Goal: Task Accomplishment & Management: Complete application form

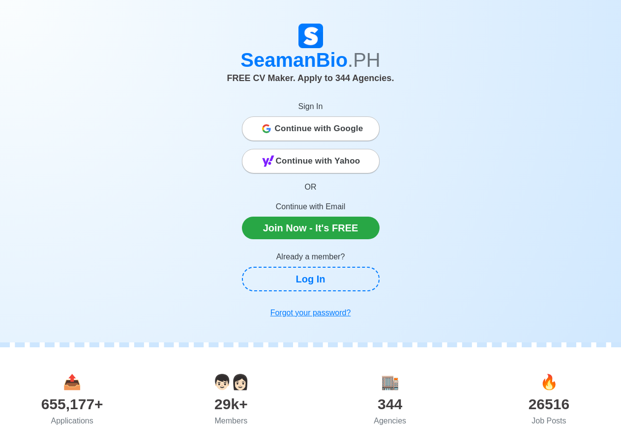
click at [329, 126] on span "Continue with Google" at bounding box center [319, 129] width 89 height 20
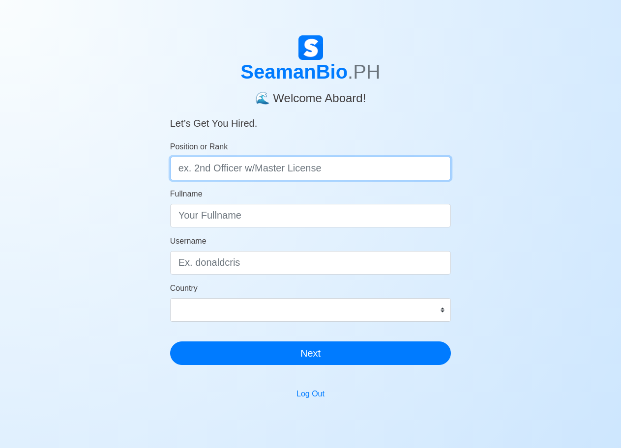
click at [304, 173] on input "Position or Rank" at bounding box center [310, 169] width 281 height 24
type input "Rating"
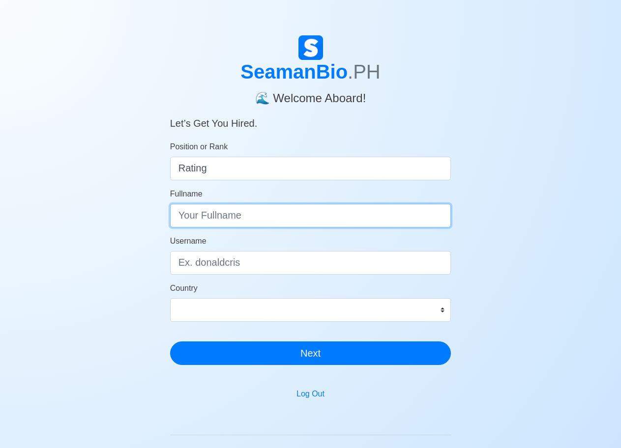
click at [299, 209] on input "Fullname" at bounding box center [310, 216] width 281 height 24
type input "[PERSON_NAME]"
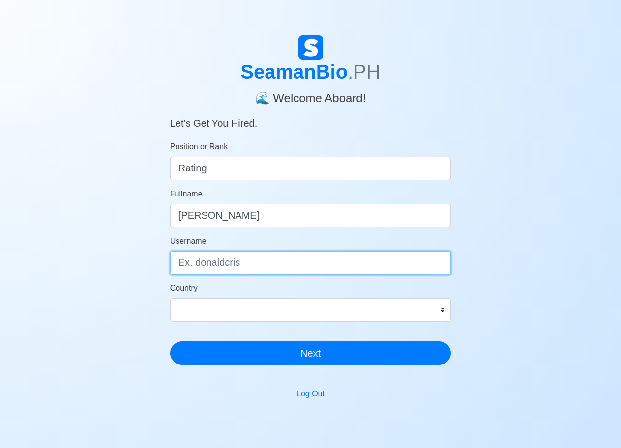
click at [276, 263] on input "Username" at bounding box center [310, 263] width 281 height 24
type input "jemuelhara"
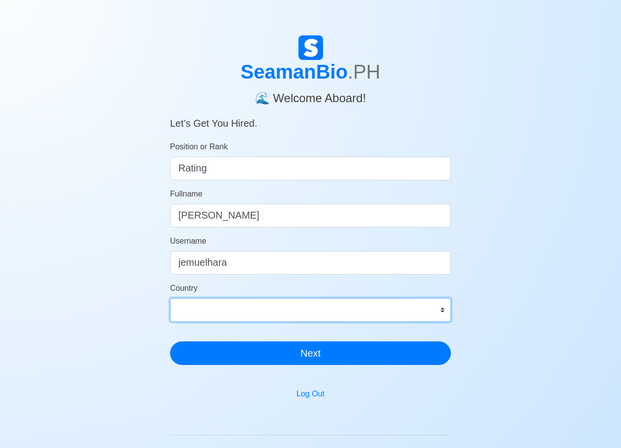
click at [302, 320] on select "Afghanistan Åland Islands Albania Algeria American Samoa Andorra Angola Anguill…" at bounding box center [310, 310] width 281 height 24
select select "PH"
click at [170, 298] on select "Afghanistan Åland Islands Albania Algeria American Samoa Andorra Angola Anguill…" at bounding box center [310, 310] width 281 height 24
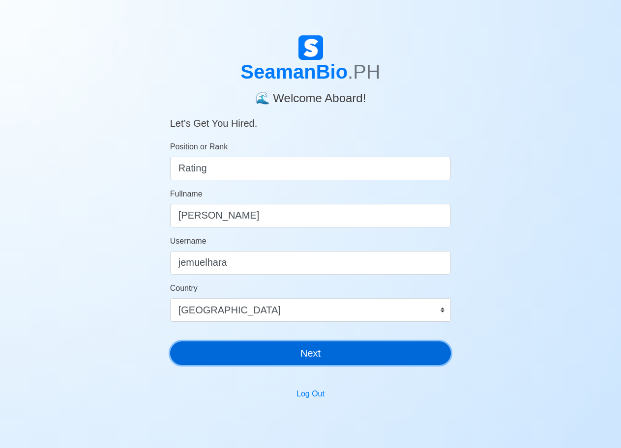
click at [280, 352] on button "Next" at bounding box center [310, 354] width 281 height 24
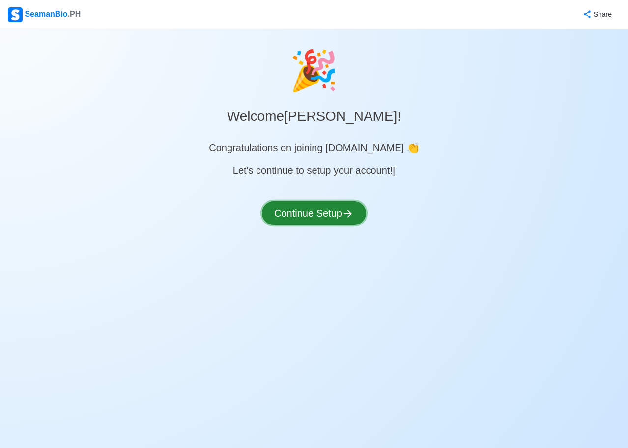
click at [331, 223] on button "Continue Setup" at bounding box center [314, 214] width 104 height 24
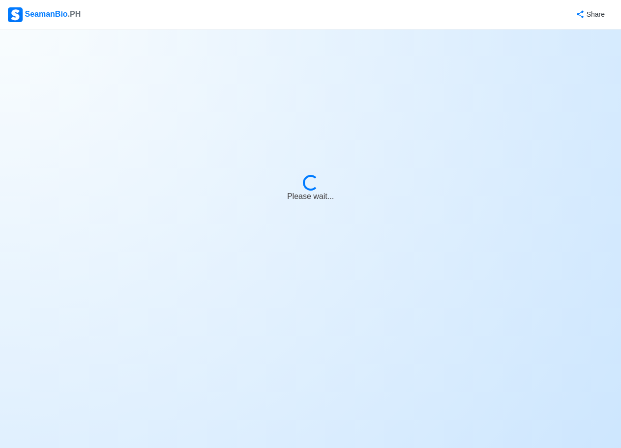
select select "Visible for Hiring"
select select "PH"
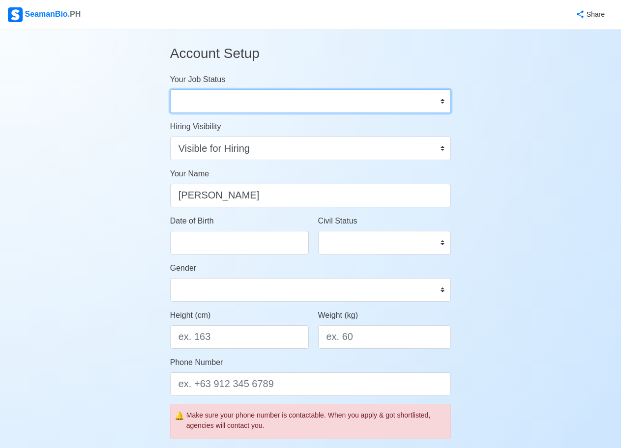
click at [398, 100] on select "Onboard Actively Looking for Job Not Looking for Job" at bounding box center [310, 101] width 281 height 24
select select "Actively Looking for Job"
click at [170, 89] on select "Onboard Actively Looking for Job Not Looking for Job" at bounding box center [310, 101] width 281 height 24
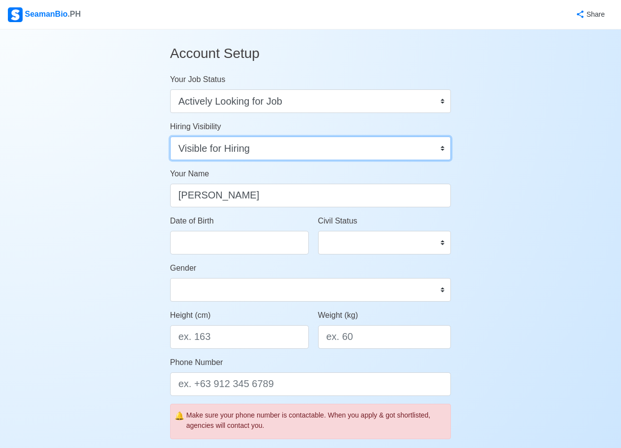
click at [285, 152] on select "Visible for Hiring Not Visible for Hiring" at bounding box center [310, 149] width 281 height 24
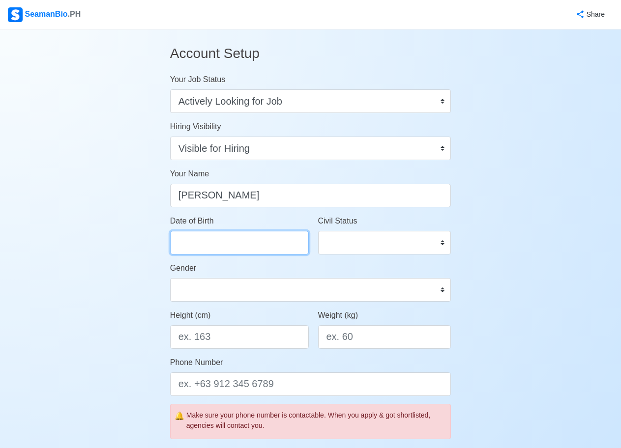
click at [249, 240] on input "Date of Birth" at bounding box center [239, 243] width 139 height 24
select select "****"
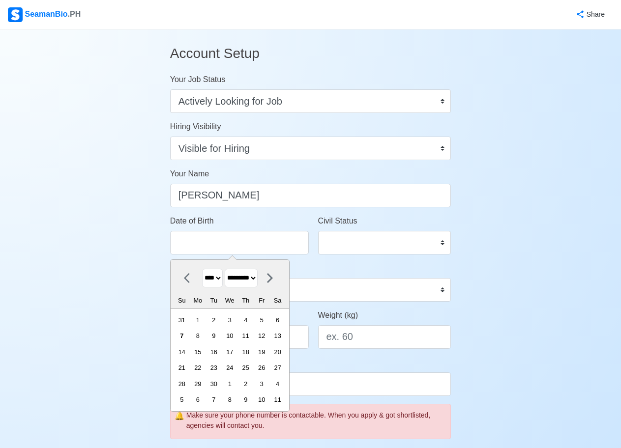
click at [252, 274] on select "******* ******** ***** ***** *** **** **** ****** ********* ******* ******** **…" at bounding box center [241, 278] width 33 height 19
select select "********"
click at [229, 269] on select "******* ******** ***** ***** *** **** **** ****** ********* ******* ******** **…" at bounding box center [241, 278] width 33 height 19
click at [188, 354] on div "9" at bounding box center [181, 352] width 13 height 13
type input "02/09/2025"
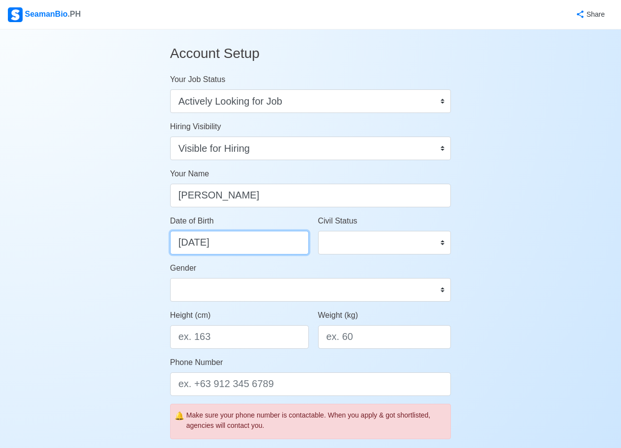
click at [220, 247] on input "02/09/2025" at bounding box center [239, 243] width 139 height 24
select select "****"
select select "********"
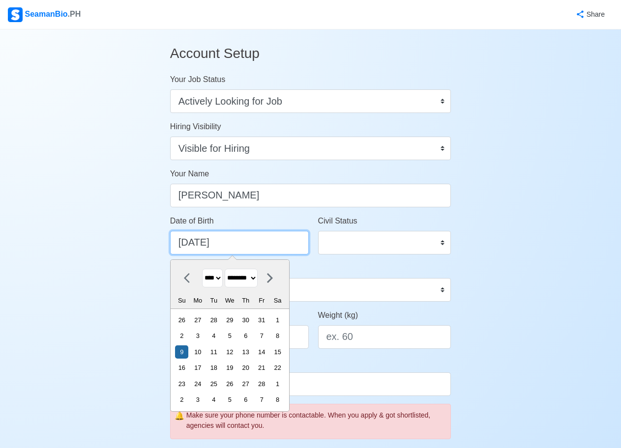
click at [220, 247] on input "02/09/2025" at bounding box center [239, 243] width 139 height 24
type input "02/09/1"
select select "****"
type input "02/09/19"
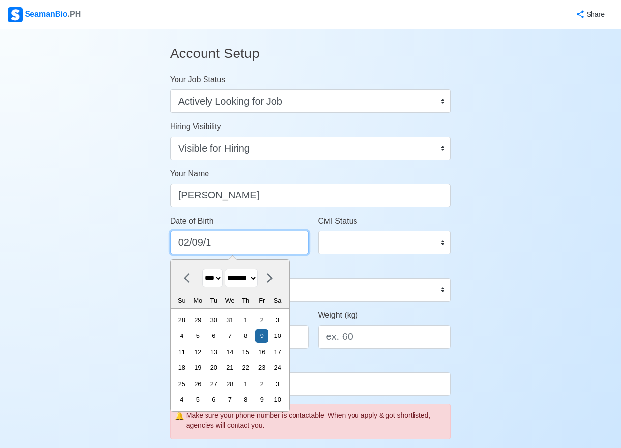
select select "****"
type input "02/09/1996"
select select "****"
type input "02/09/1996"
click at [331, 266] on div "Gender Male Female" at bounding box center [310, 282] width 281 height 39
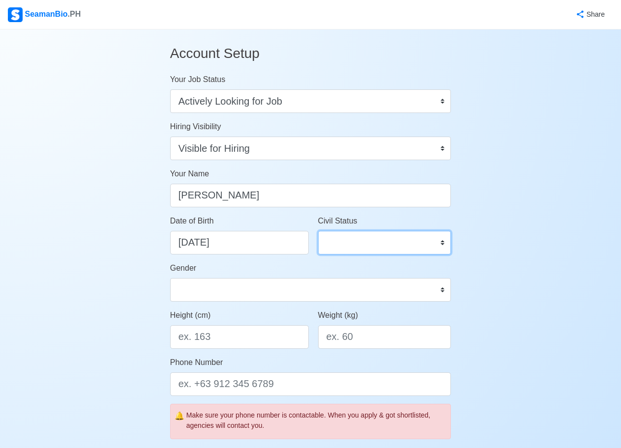
click at [354, 244] on select "Single Married Widowed Separated" at bounding box center [384, 243] width 133 height 24
select select "Single"
click at [318, 231] on select "Single Married Widowed Separated" at bounding box center [384, 243] width 133 height 24
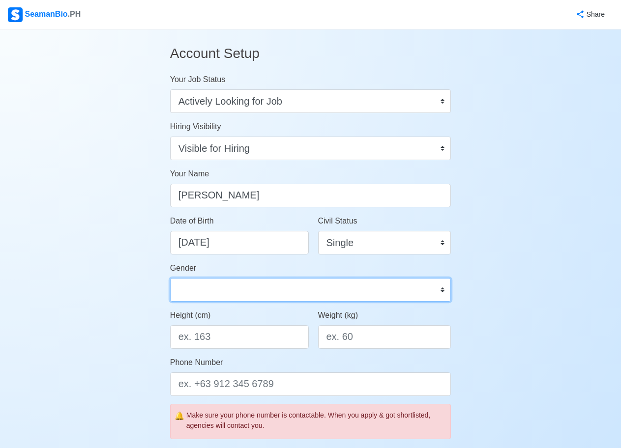
click at [305, 288] on select "Male Female" at bounding box center [310, 290] width 281 height 24
select select "Male"
click at [170, 278] on select "Male Female" at bounding box center [310, 290] width 281 height 24
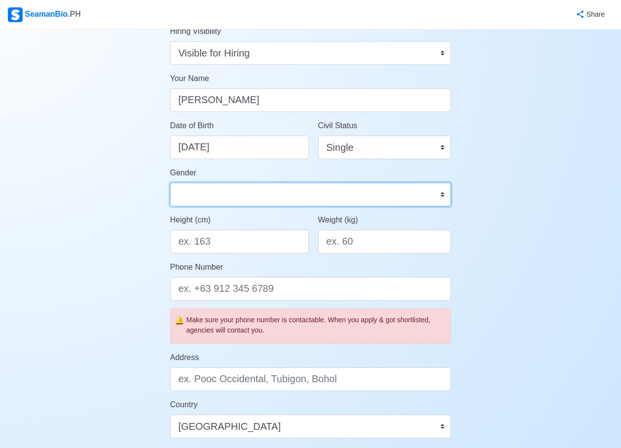
scroll to position [98, 0]
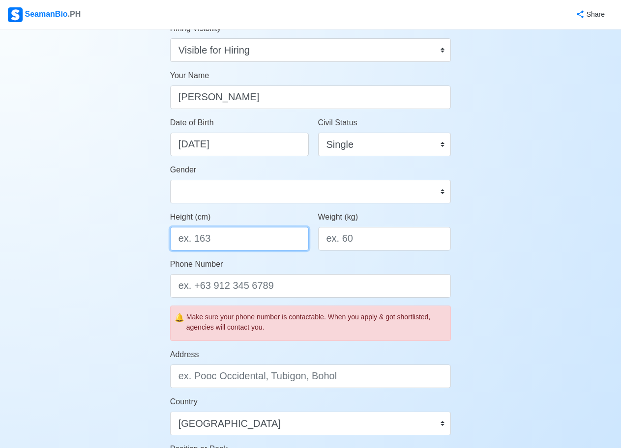
click at [240, 247] on input "Height (cm)" at bounding box center [239, 239] width 139 height 24
type input "168"
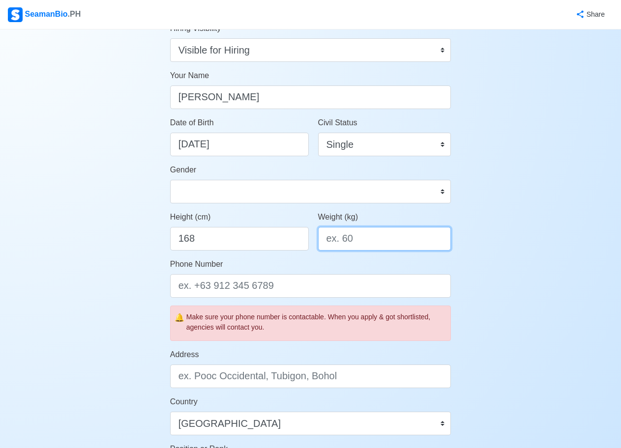
click at [355, 243] on input "Weight (kg)" at bounding box center [384, 239] width 133 height 24
type input "69"
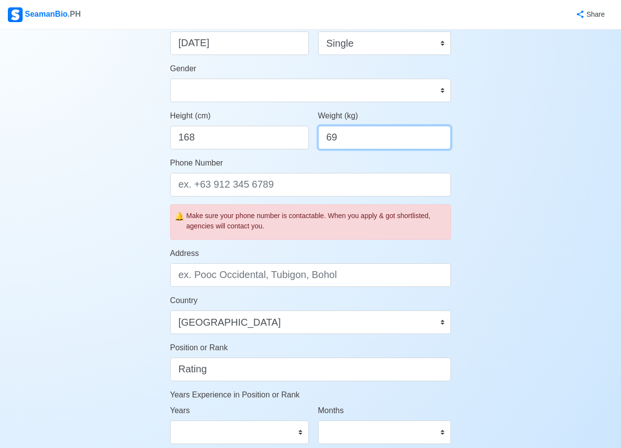
scroll to position [246, 0]
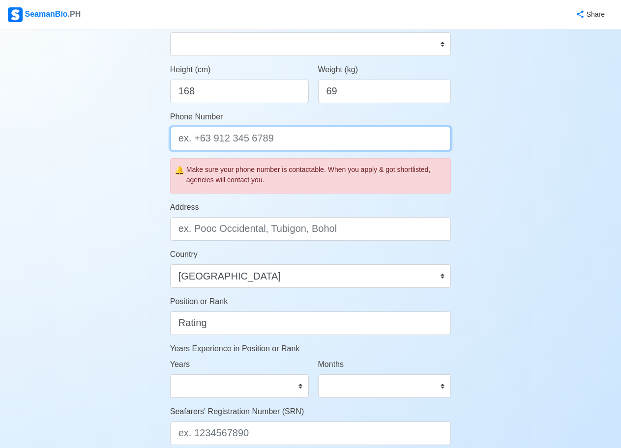
click at [320, 141] on input "Phone Number" at bounding box center [310, 139] width 281 height 24
type input "+639631390672"
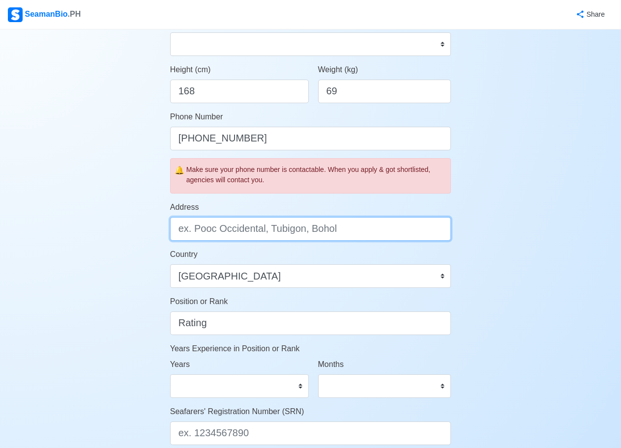
click at [315, 226] on input "Address" at bounding box center [310, 229] width 281 height 24
type input "156 V.Cruz st., Malibay Pasay City"
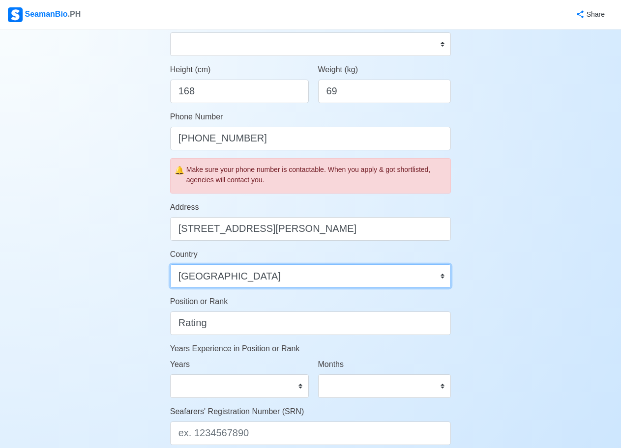
click at [282, 275] on select "Afghanistan Åland Islands Albania Algeria American Samoa Andorra Angola Anguill…" at bounding box center [310, 277] width 281 height 24
click at [170, 265] on select "Afghanistan Åland Islands Albania Algeria American Samoa Andorra Angola Anguill…" at bounding box center [310, 277] width 281 height 24
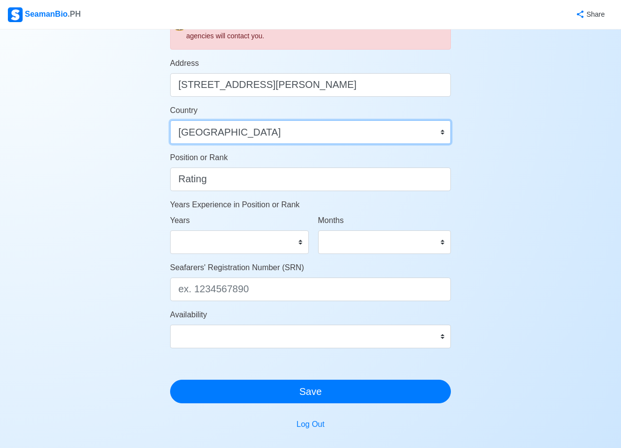
scroll to position [393, 0]
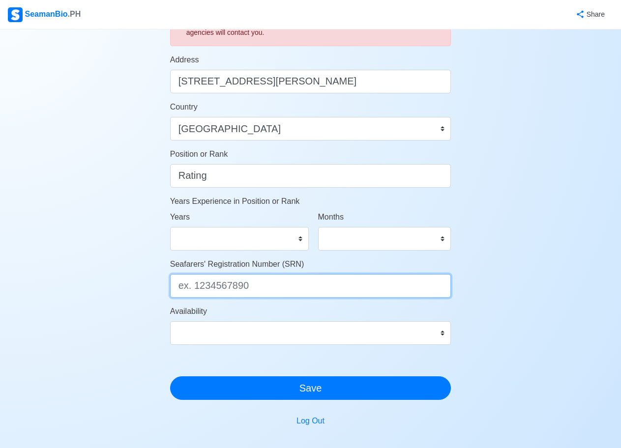
click at [260, 277] on input "Seafarers' Registration Number (SRN)" at bounding box center [310, 286] width 281 height 24
click at [281, 281] on input "Seafarers' Registration Number (SRN)" at bounding box center [310, 286] width 281 height 24
paste input "9602090169"
type input "9602090169"
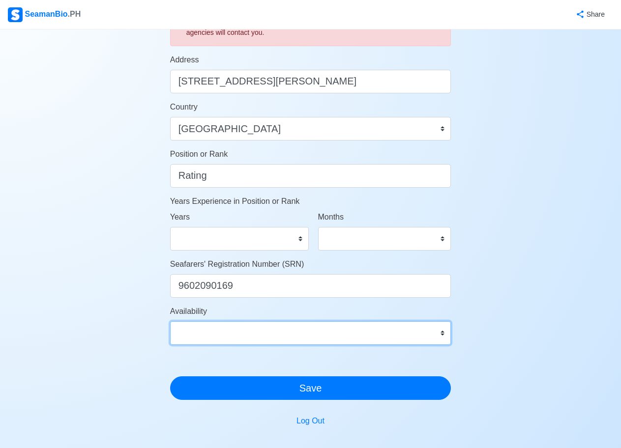
click at [275, 333] on select "Immediate Oct 2025 Nov 2025 Dec 2025 Jan 2026 Feb 2026 Mar 2026 Apr 2026 May 20…" at bounding box center [310, 334] width 281 height 24
select select "4102416000000"
click at [170, 322] on select "Immediate Oct 2025 Nov 2025 Dec 2025 Jan 2026 Feb 2026 Mar 2026 Apr 2026 May 20…" at bounding box center [310, 334] width 281 height 24
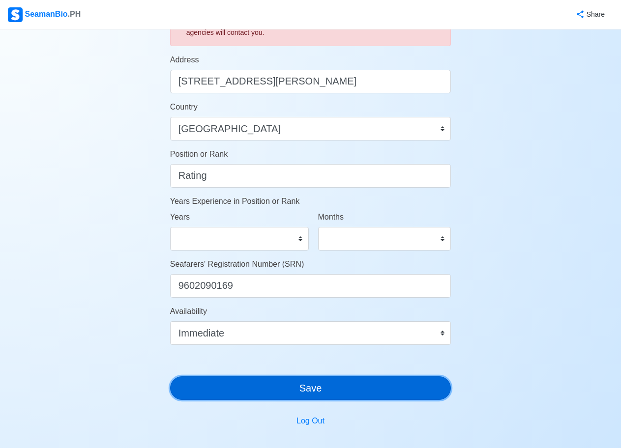
click at [290, 387] on button "Save" at bounding box center [310, 389] width 281 height 24
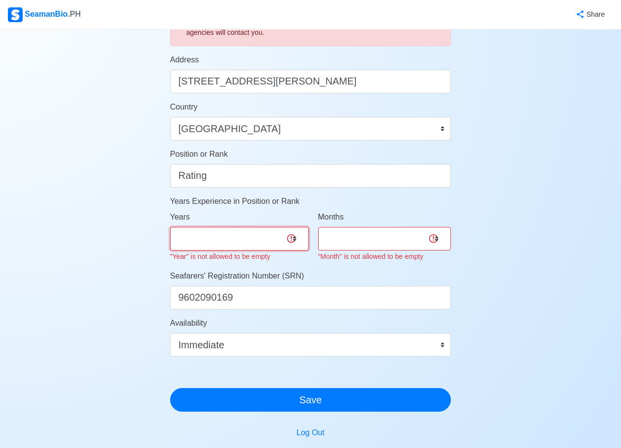
click at [249, 239] on select "0 1 2 3 4 5 6 7 8 9 10 11 12 13 14 15 16 17 18 19 20 21 22 23 24 25 26 27 28 29…" at bounding box center [239, 239] width 139 height 24
select select "0"
click at [170, 227] on select "0 1 2 3 4 5 6 7 8 9 10 11 12 13 14 15 16 17 18 19 20 21 22 23 24 25 26 27 28 29…" at bounding box center [239, 239] width 139 height 24
click at [353, 250] on select "0 1 2 3 4 5 6 7 8 9 10 11" at bounding box center [384, 239] width 133 height 24
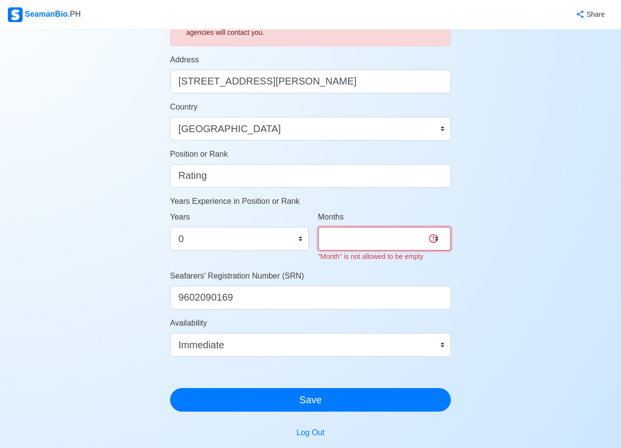
select select "0"
click at [318, 227] on select "0 1 2 3 4 5 6 7 8 9 10 11" at bounding box center [384, 239] width 133 height 24
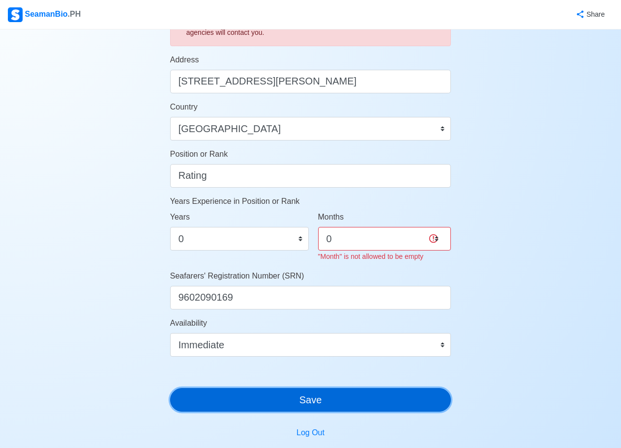
click at [335, 406] on div "Account Setup Your Job Status Onboard Actively Looking for Job Not Looking for …" at bounding box center [310, 73] width 281 height 858
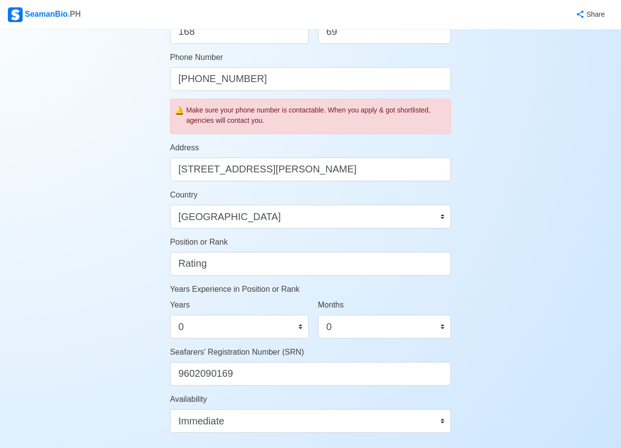
scroll to position [443, 0]
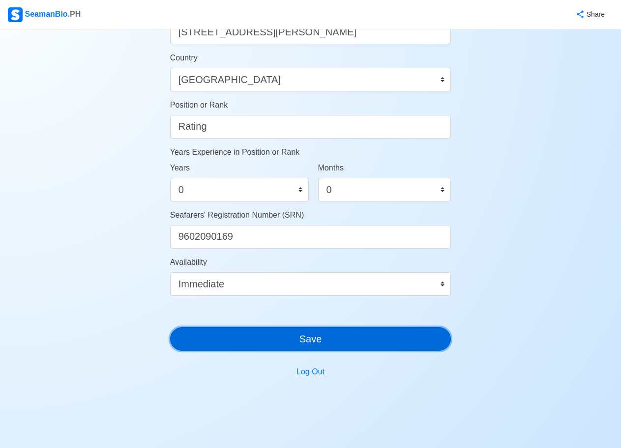
click at [343, 340] on button "Save" at bounding box center [310, 340] width 281 height 24
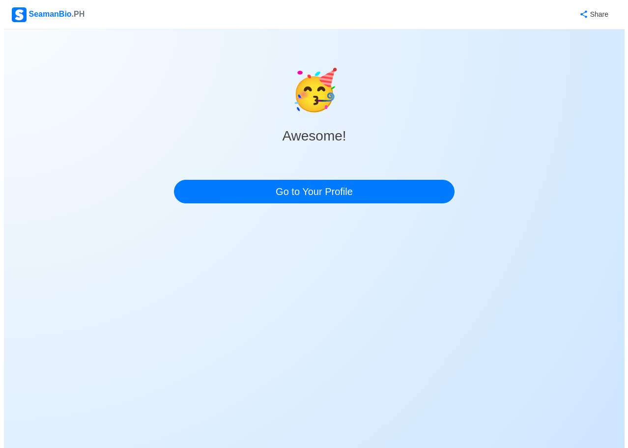
scroll to position [0, 0]
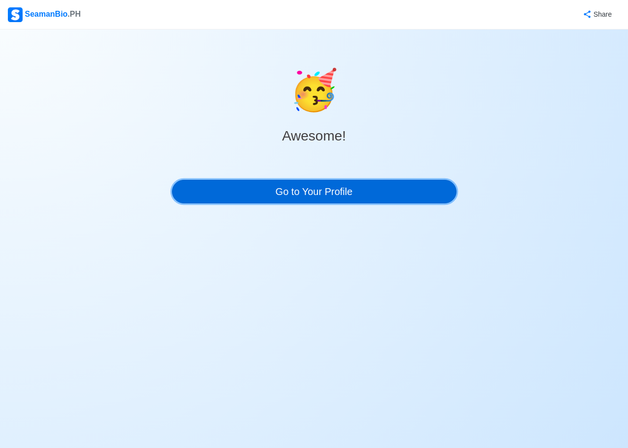
click at [328, 194] on link "Go to Your Profile" at bounding box center [314, 192] width 285 height 24
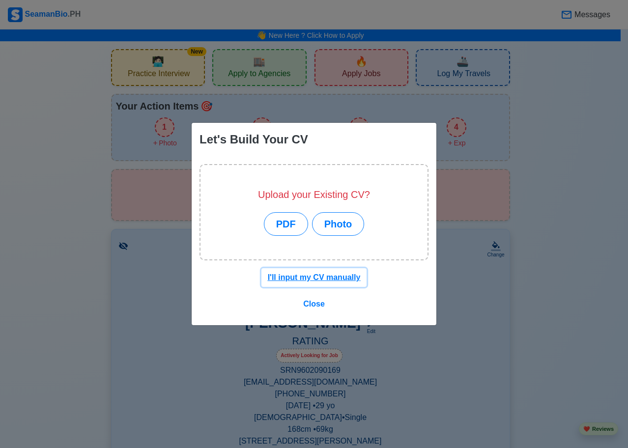
click at [319, 276] on u "I'll input my CV manually" at bounding box center [314, 277] width 93 height 8
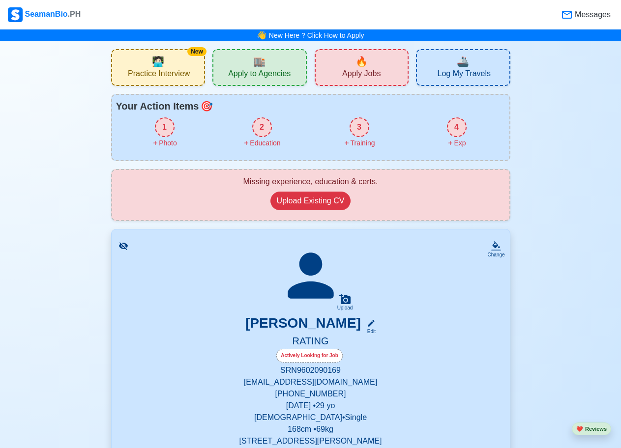
click at [167, 130] on div "1" at bounding box center [165, 128] width 20 height 20
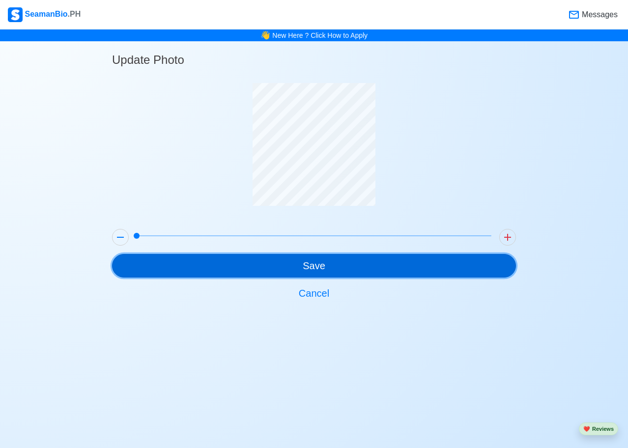
click at [311, 267] on button "Save" at bounding box center [314, 266] width 404 height 24
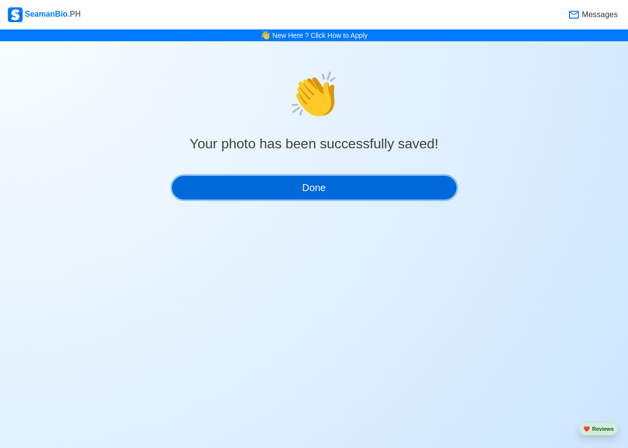
click at [331, 187] on button "Done" at bounding box center [314, 188] width 285 height 24
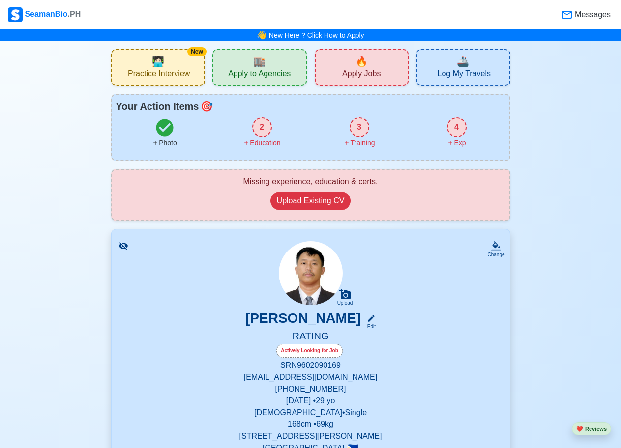
click at [259, 134] on div "2" at bounding box center [262, 128] width 20 height 20
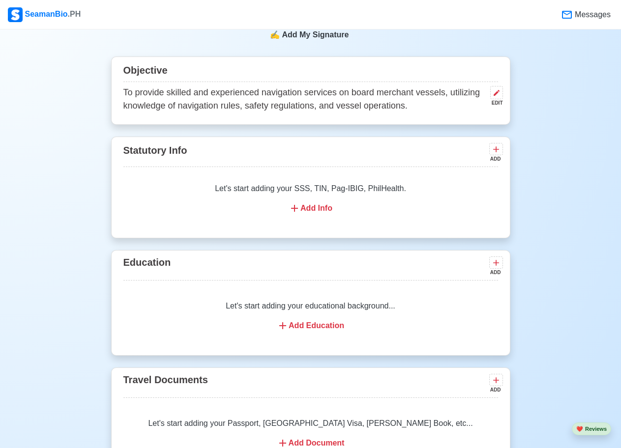
scroll to position [531, 0]
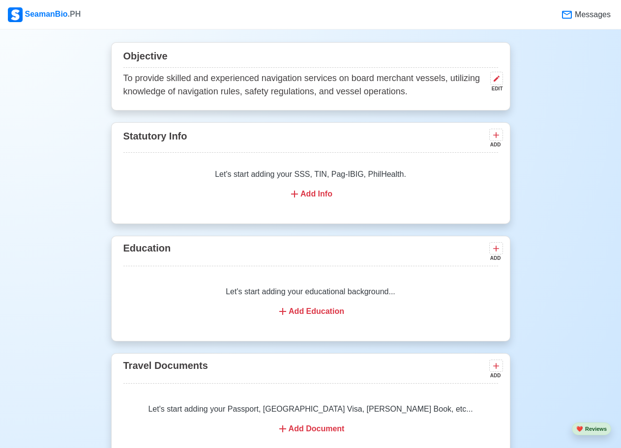
click at [324, 200] on div "Add Info" at bounding box center [310, 194] width 351 height 12
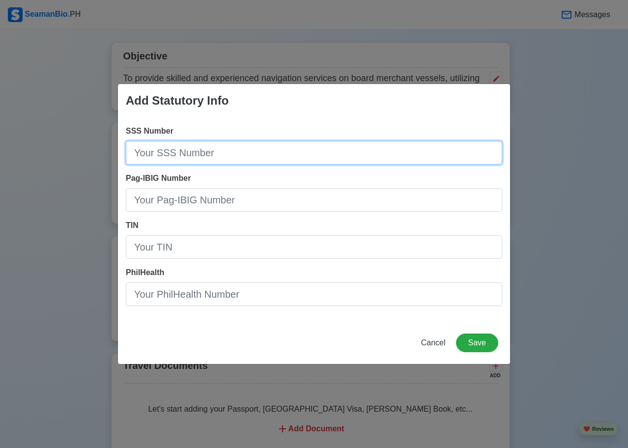
click at [261, 155] on input "SSS Number" at bounding box center [314, 153] width 377 height 24
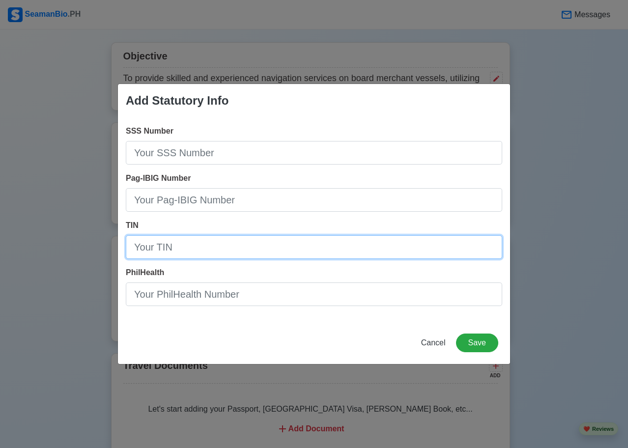
click at [174, 246] on input "TIN" at bounding box center [314, 248] width 377 height 24
type input "441-687-413-000"
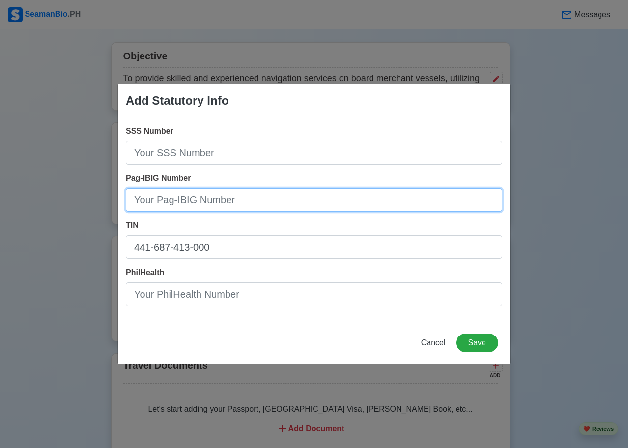
click at [209, 203] on input "Pag-IBIG Number" at bounding box center [314, 200] width 377 height 24
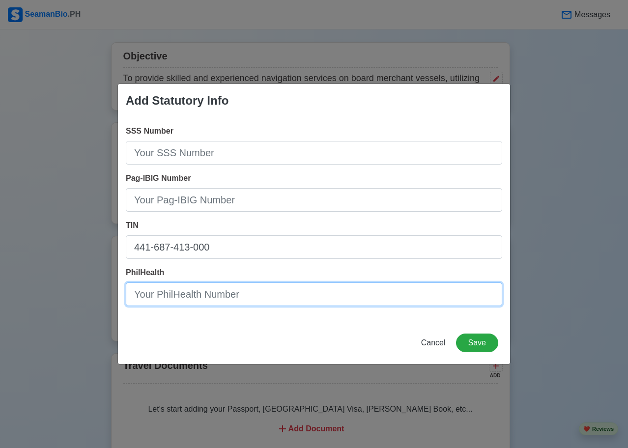
click at [323, 286] on input "PhilHealth" at bounding box center [314, 295] width 377 height 24
type input "02-051023624-7"
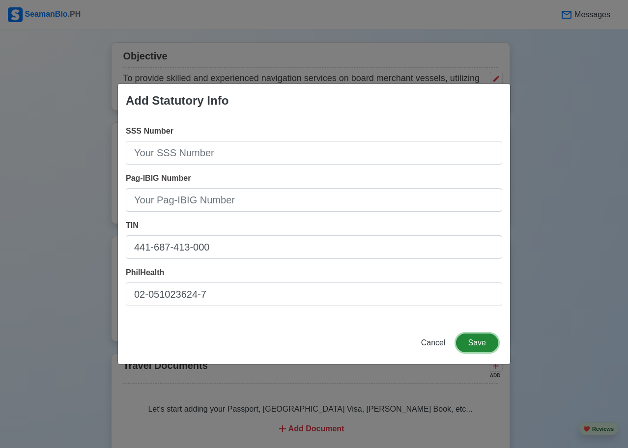
click at [473, 339] on button "Save" at bounding box center [477, 343] width 42 height 19
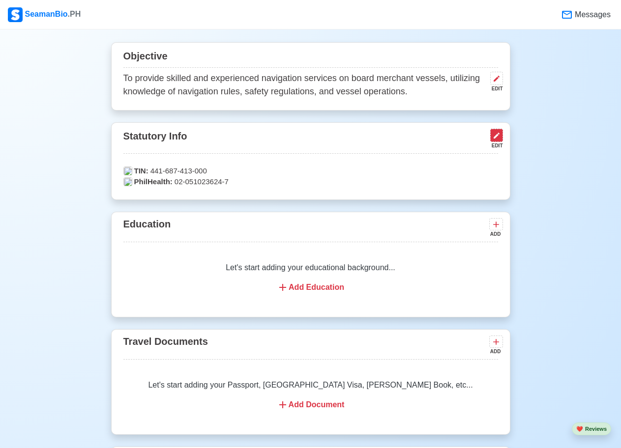
click at [495, 136] on icon at bounding box center [497, 136] width 8 height 8
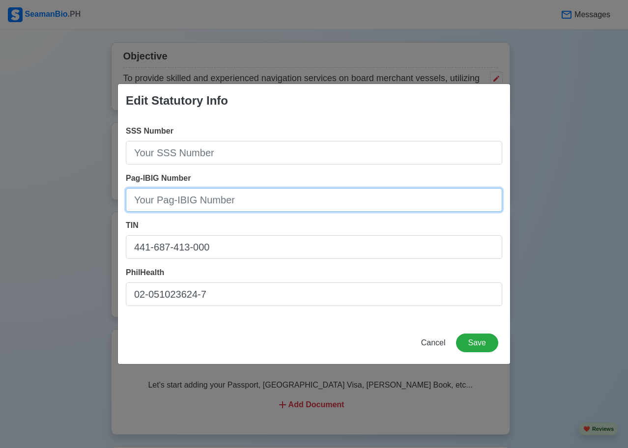
click at [232, 207] on input "Pag-IBIG Number" at bounding box center [314, 200] width 377 height 24
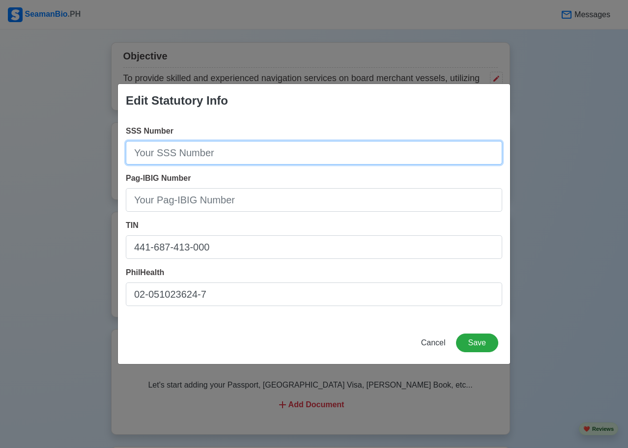
click at [265, 154] on input "SSS Number" at bounding box center [314, 153] width 377 height 24
click at [181, 153] on input "3441122298" at bounding box center [314, 153] width 377 height 24
click at [147, 154] on input "344112229-8" at bounding box center [314, 153] width 377 height 24
type input "34-4112229-8"
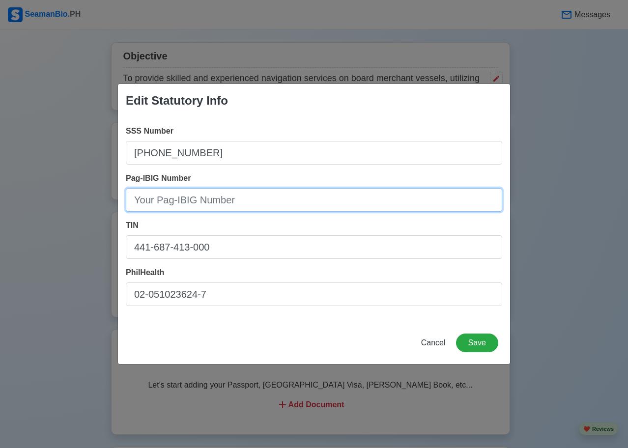
click at [206, 200] on input "Pag-IBIG Number" at bounding box center [314, 200] width 377 height 24
type input "1211-0041-9463"
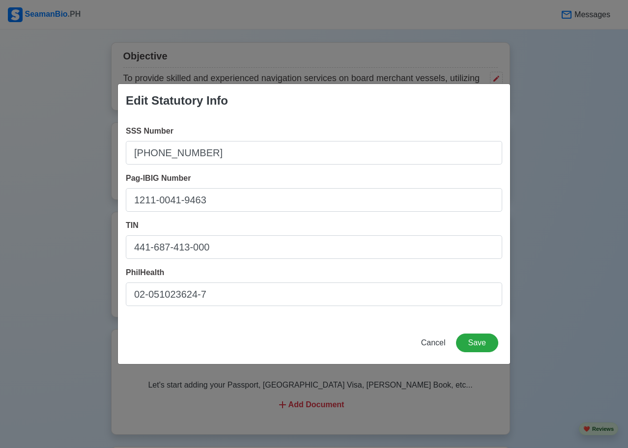
click at [471, 357] on div "Cancel Save" at bounding box center [314, 349] width 392 height 30
click at [477, 340] on button "Save" at bounding box center [477, 343] width 42 height 19
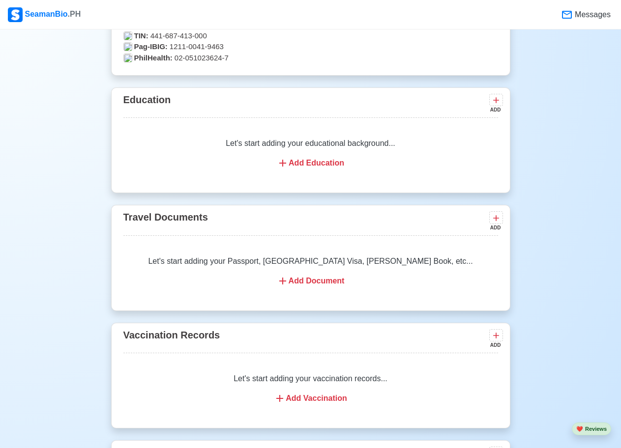
scroll to position [679, 0]
click at [495, 102] on icon at bounding box center [496, 100] width 6 height 6
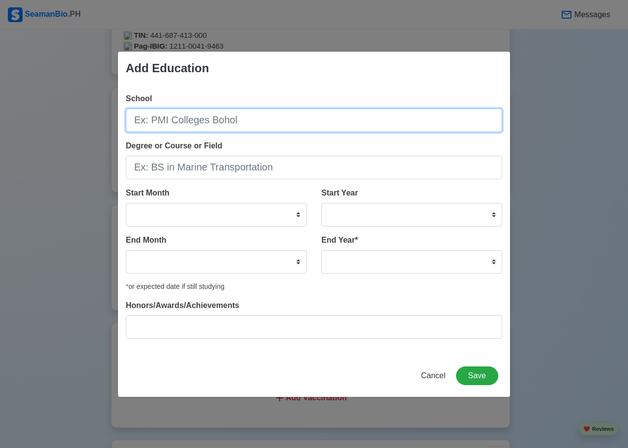
click at [256, 122] on input "School" at bounding box center [314, 121] width 377 height 24
type input "U"
type input "City University of Pasay"
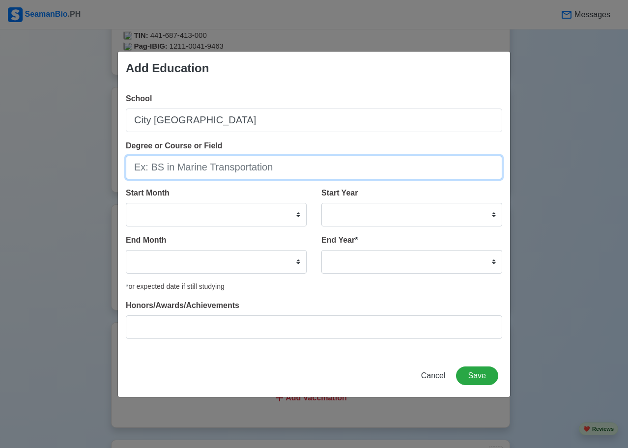
click at [245, 164] on input "Degree or Course or Field" at bounding box center [314, 168] width 377 height 24
drag, startPoint x: 329, startPoint y: 171, endPoint x: 237, endPoint y: 167, distance: 92.0
click at [237, 167] on input "Associate in Hotel and Management" at bounding box center [314, 168] width 377 height 24
type input "Associate in Hotel and Restaurant Management"
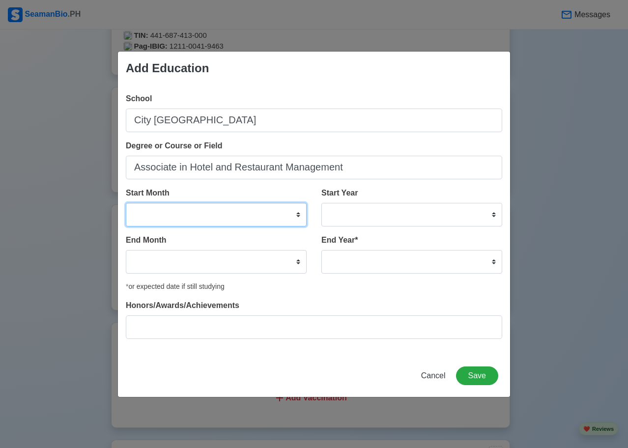
click at [219, 211] on select "January February March April May June July August September October November De…" at bounding box center [216, 215] width 181 height 24
select select "June"
click at [126, 203] on select "January February March April May June July August September October November De…" at bounding box center [216, 215] width 181 height 24
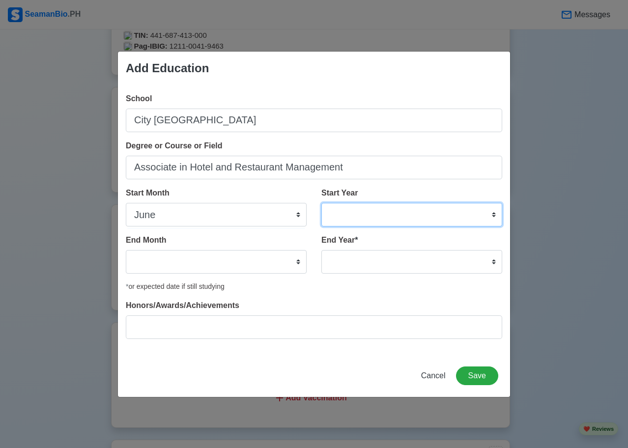
click at [363, 214] on select "2025 2024 2023 2022 2021 2020 2019 2018 2017 2016 2015 2014 2013 2012 2011 2010…" at bounding box center [412, 215] width 181 height 24
click at [375, 212] on select "2025 2024 2023 2022 2021 2020 2019 2018 2017 2016 2015 2014 2013 2012 2011 2010…" at bounding box center [412, 215] width 181 height 24
select select "2013"
click at [322, 203] on select "2025 2024 2023 2022 2021 2020 2019 2018 2017 2016 2015 2014 2013 2012 2011 2010…" at bounding box center [412, 215] width 181 height 24
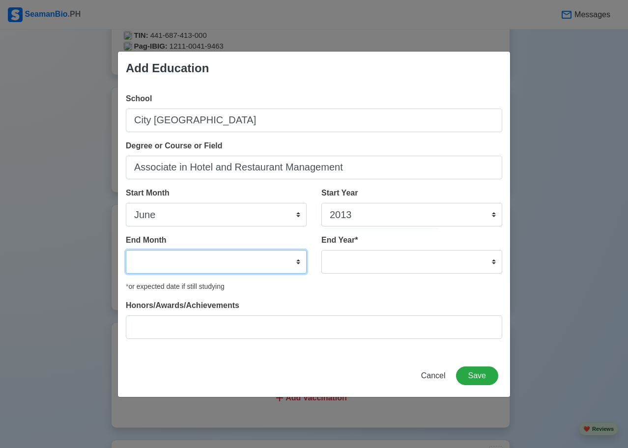
click at [287, 262] on select "January February March April May June July August September October November De…" at bounding box center [216, 262] width 181 height 24
select select "March"
click at [126, 250] on select "January February March April May June July August September October November De…" at bounding box center [216, 262] width 181 height 24
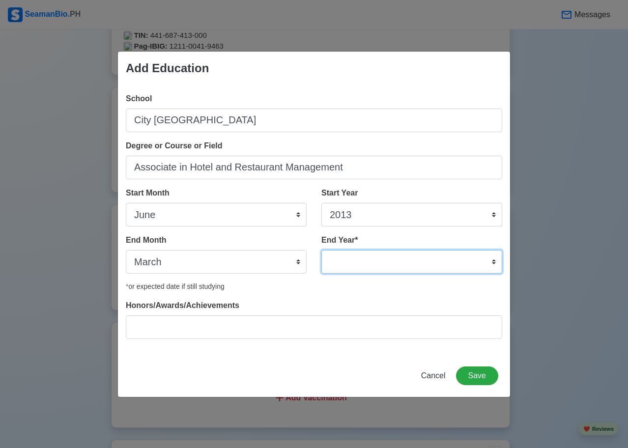
click at [348, 264] on select "2035 2034 2033 2032 2031 2030 2029 2028 2027 2026 2025 2024 2023 2022 2021 2020…" at bounding box center [412, 262] width 181 height 24
select select "2015"
click at [322, 250] on select "2035 2034 2033 2032 2031 2030 2029 2028 2027 2026 2025 2024 2023 2022 2021 2020…" at bounding box center [412, 262] width 181 height 24
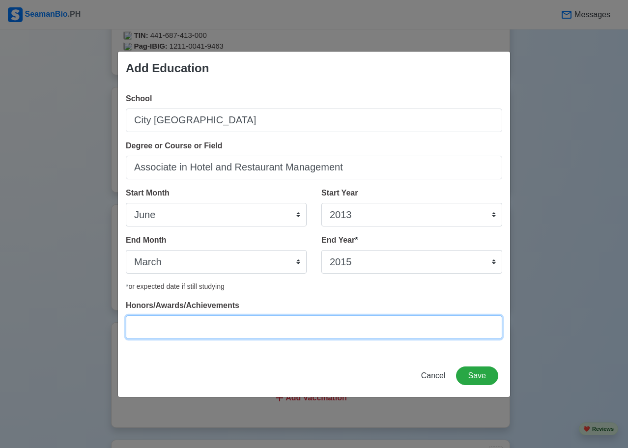
click at [227, 327] on input "Honors/Awards/Achievements" at bounding box center [314, 328] width 377 height 24
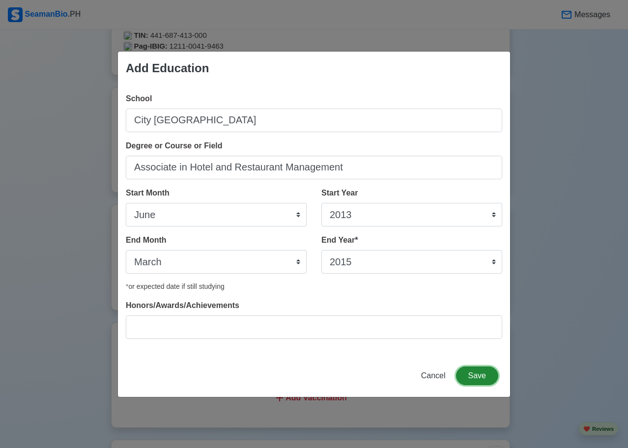
click at [472, 377] on button "Save" at bounding box center [477, 376] width 42 height 19
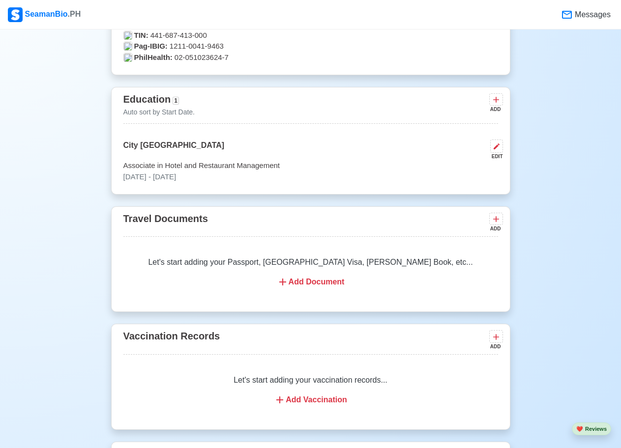
drag, startPoint x: 507, startPoint y: 222, endPoint x: 501, endPoint y: 218, distance: 7.5
click at [506, 222] on div "Travel Documents ADD Let's start adding your Passport, US Visa, Seaman Book, et…" at bounding box center [310, 260] width 399 height 106
click at [499, 218] on icon at bounding box center [496, 219] width 10 height 10
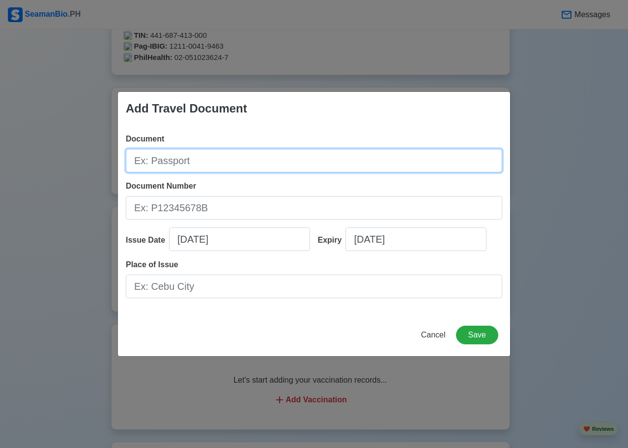
click at [264, 151] on input "Document" at bounding box center [314, 161] width 377 height 24
type input "Passport"
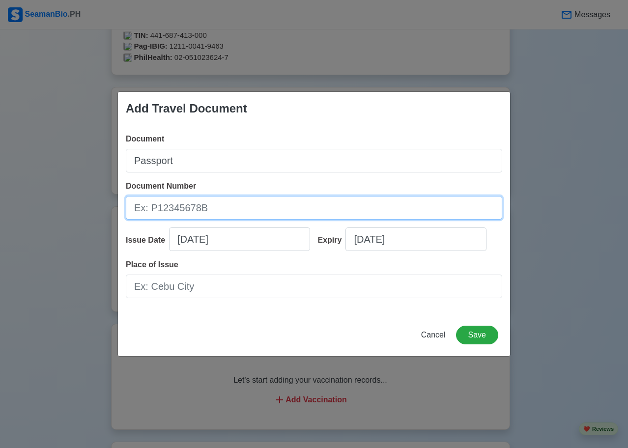
click at [254, 207] on input "Document Number" at bounding box center [314, 208] width 377 height 24
type input "P7535358C"
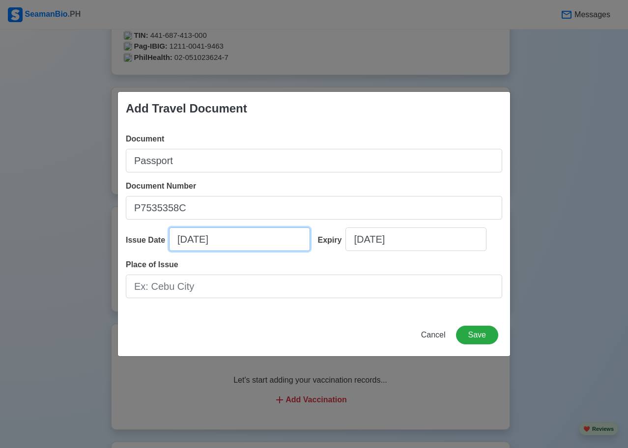
click at [238, 234] on input "09/07/2025" at bounding box center [239, 240] width 141 height 24
select select "****"
select select "*********"
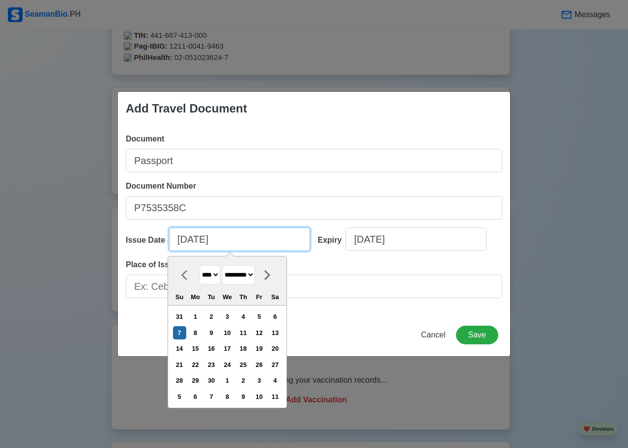
click at [184, 241] on input "09/07/2025" at bounding box center [239, 240] width 141 height 24
click at [179, 241] on input "09/07/2025" at bounding box center [239, 240] width 141 height 24
type input "07/07/2025"
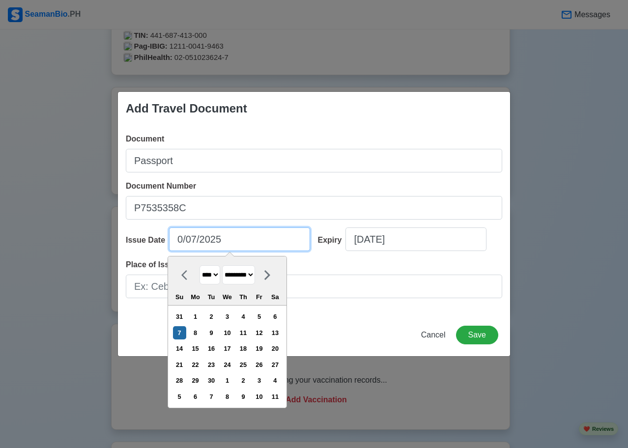
select select "****"
click at [195, 237] on input "07/07/2025" at bounding box center [239, 240] width 141 height 24
click at [220, 246] on input "07/25/2025" at bounding box center [239, 240] width 141 height 24
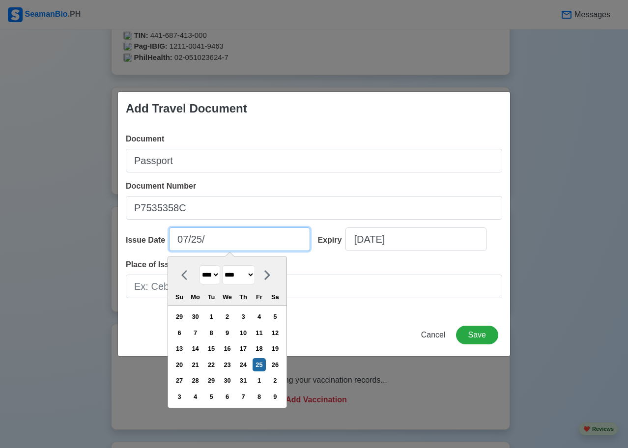
type input "07/25/2"
select select "****"
type input "07/25/20"
select select "****"
type input "07/25/2024"
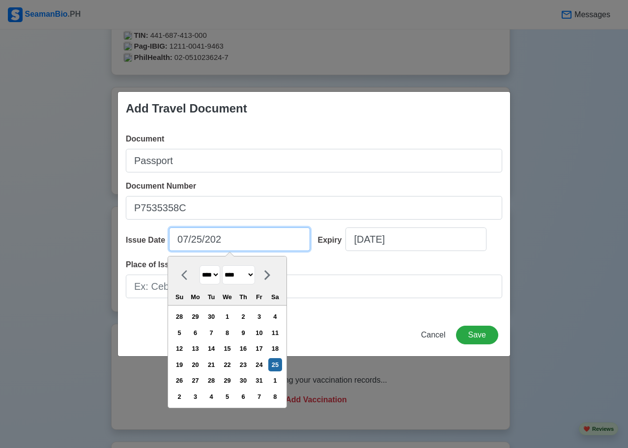
select select "****"
type input "07/25/2024"
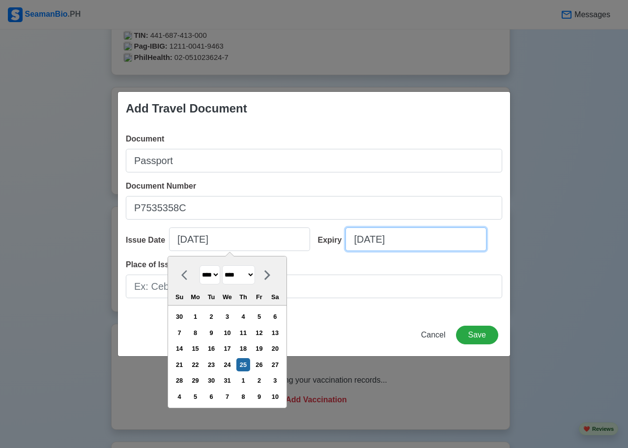
select select "****"
select select "*********"
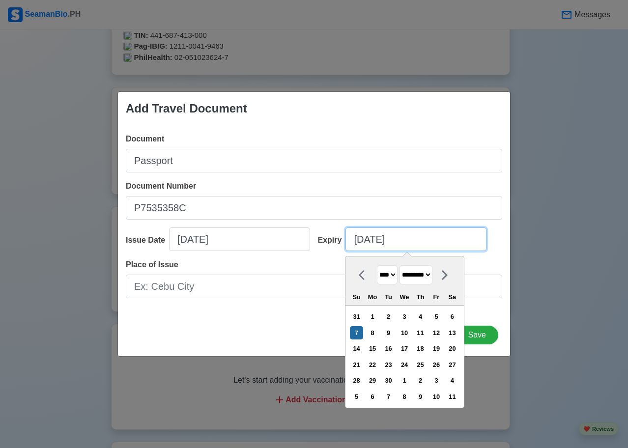
click at [429, 238] on input "09/07/2025" at bounding box center [416, 240] width 141 height 24
click at [353, 239] on input "09/07/2025" at bounding box center [416, 240] width 141 height 24
type input "07/07/2025"
select select "****"
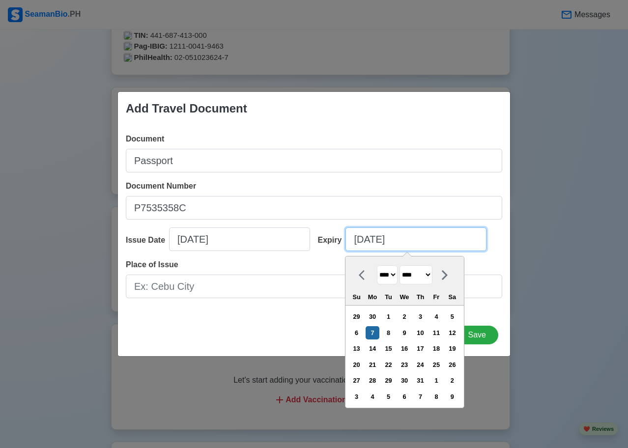
click at [370, 240] on input "07/07/2025" at bounding box center [416, 240] width 141 height 24
click at [405, 239] on input "07/24/2025" at bounding box center [416, 240] width 141 height 24
type input "07/24/2"
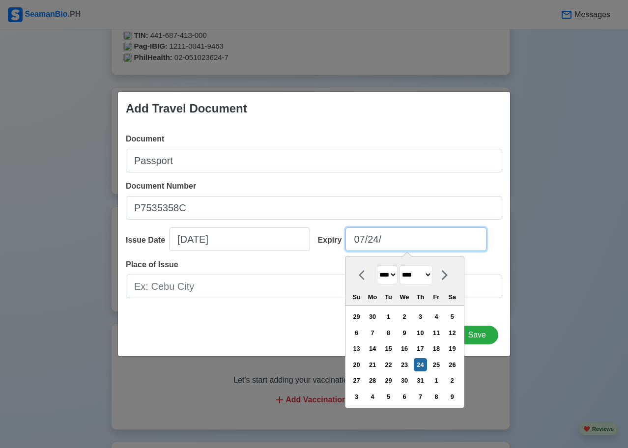
select select "****"
type input "07/24/20"
select select "****"
type input "07/24/2034"
select select "****"
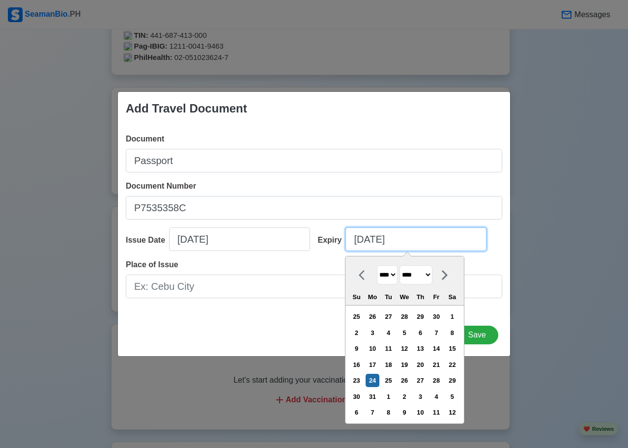
type input "07/24/2034"
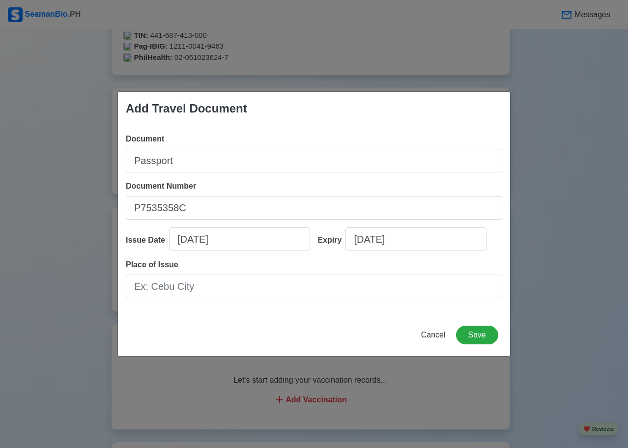
click at [314, 247] on div "Expiry 07/24/2034" at bounding box center [407, 243] width 192 height 31
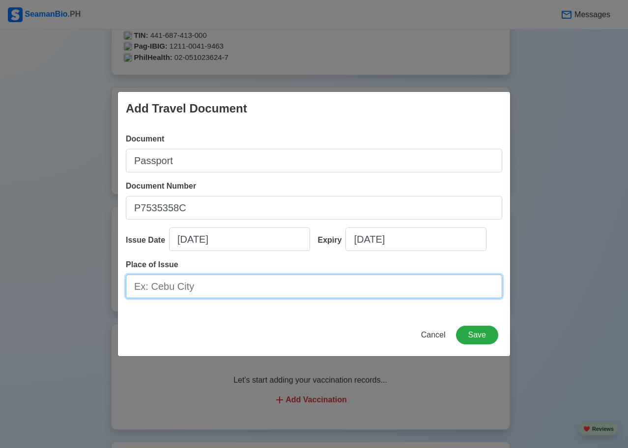
click at [305, 281] on input "Place of Issue" at bounding box center [314, 287] width 377 height 24
type input "Pasay City"
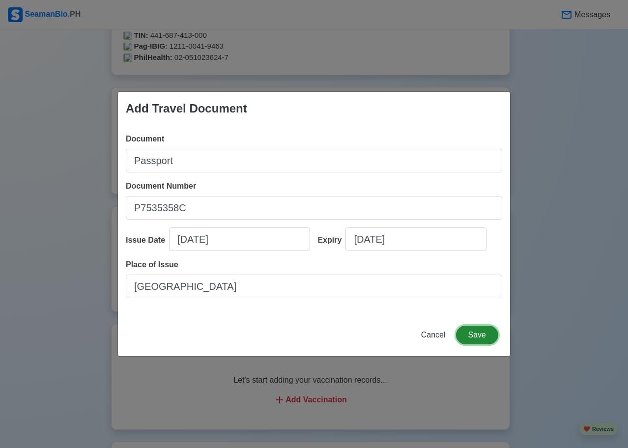
click at [483, 340] on button "Save" at bounding box center [477, 335] width 42 height 19
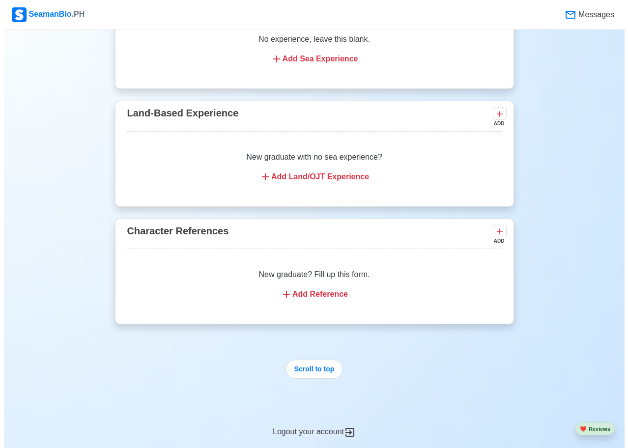
scroll to position [1367, 0]
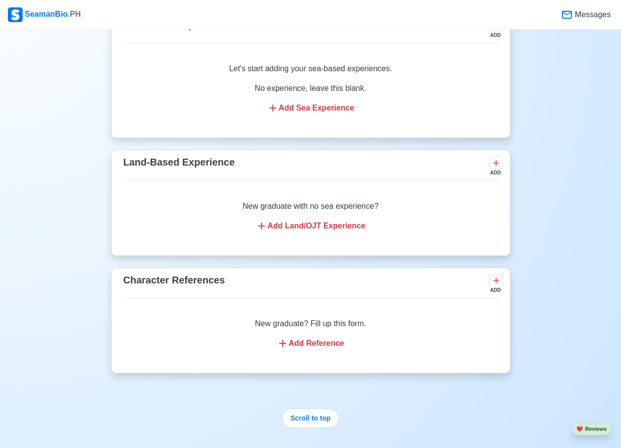
click at [342, 231] on div "Add Land/OJT Experience" at bounding box center [310, 226] width 351 height 12
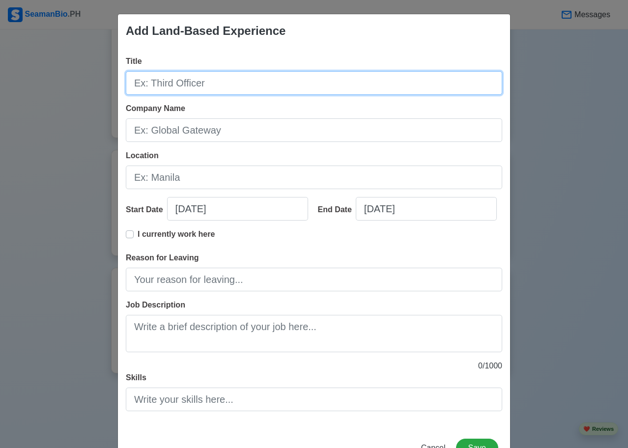
click at [239, 78] on input "Title" at bounding box center [314, 83] width 377 height 24
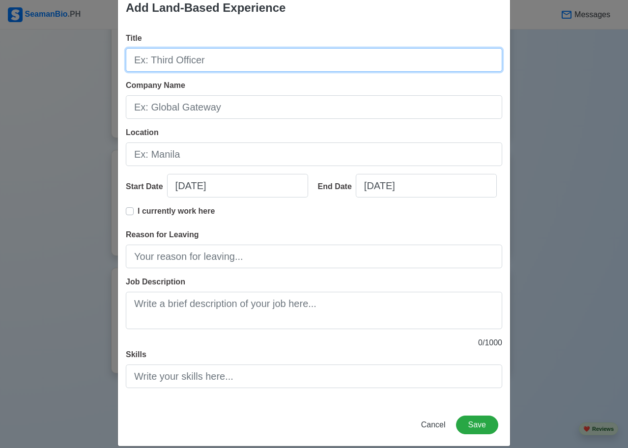
scroll to position [35, 0]
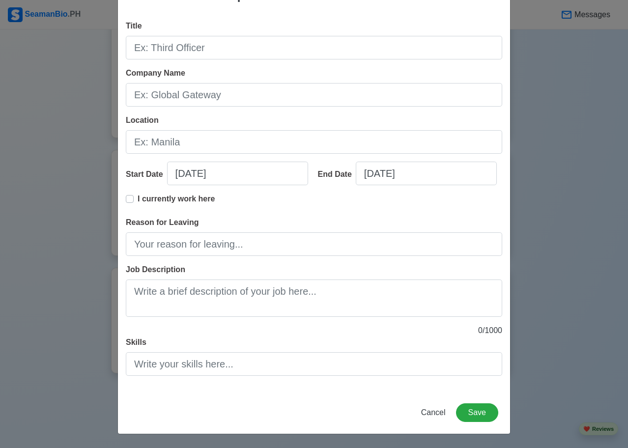
click at [540, 347] on div "Add Land-Based Experience Title Company Name Location Start Date 09/07/2025 End…" at bounding box center [314, 224] width 628 height 448
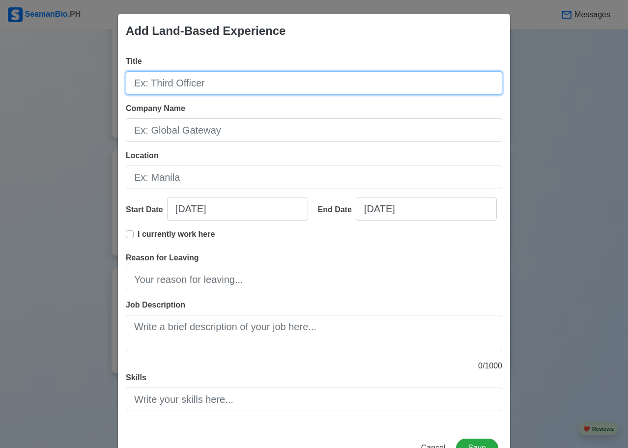
click at [268, 90] on input "Title" at bounding box center [314, 83] width 377 height 24
type input "Service Crew"
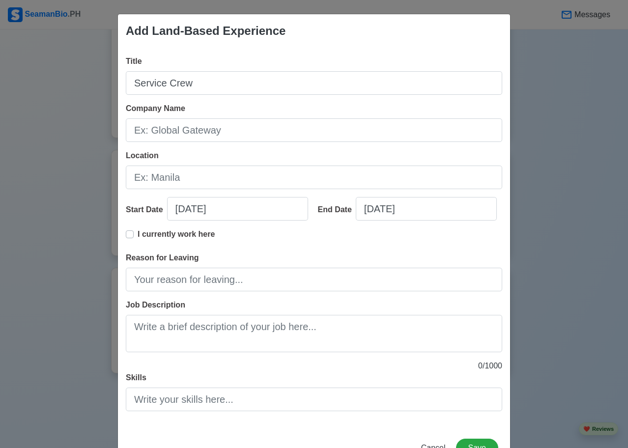
click at [263, 118] on div "Company Name" at bounding box center [314, 122] width 377 height 39
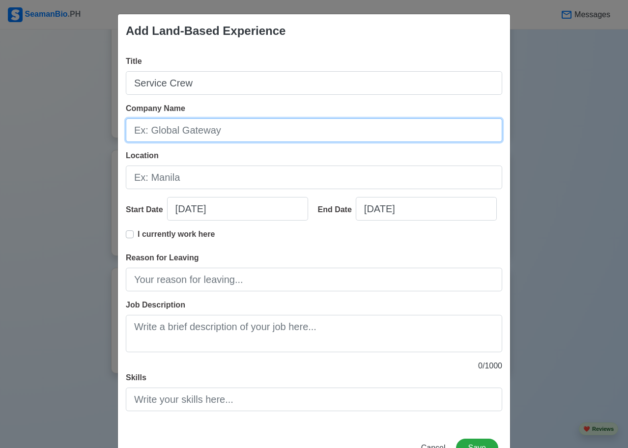
click at [262, 124] on input "Company Name" at bounding box center [314, 131] width 377 height 24
type input "Chowking"
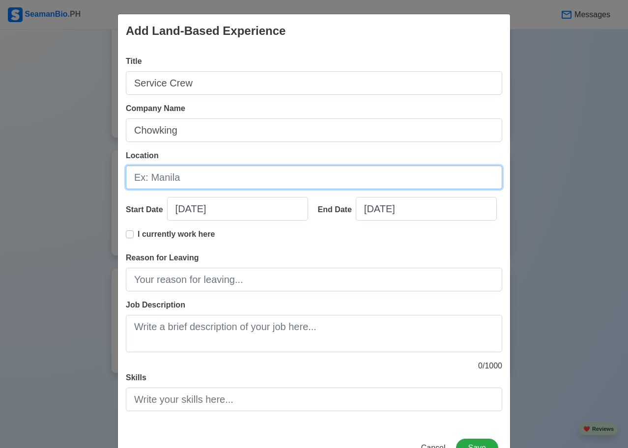
drag, startPoint x: 221, startPoint y: 181, endPoint x: 224, endPoint y: 176, distance: 6.0
click at [221, 181] on input "Location" at bounding box center [314, 178] width 377 height 24
type input "Pasay City"
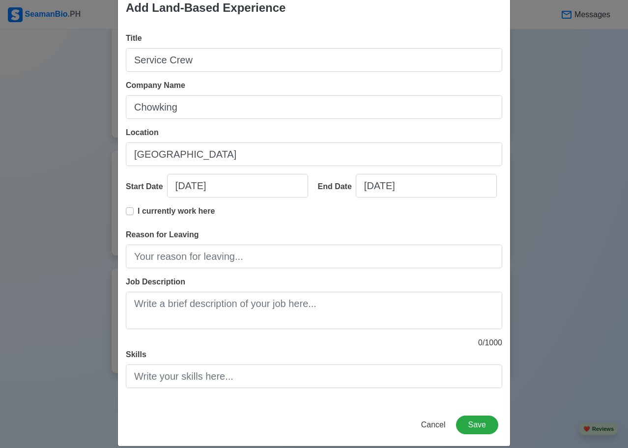
scroll to position [35, 0]
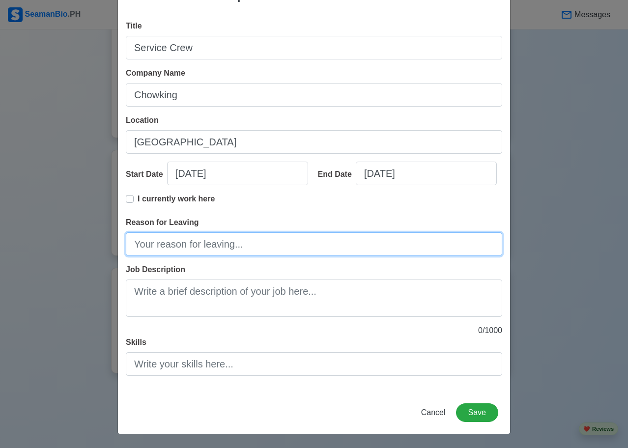
click at [201, 246] on input "Reason for Leaving" at bounding box center [314, 245] width 377 height 24
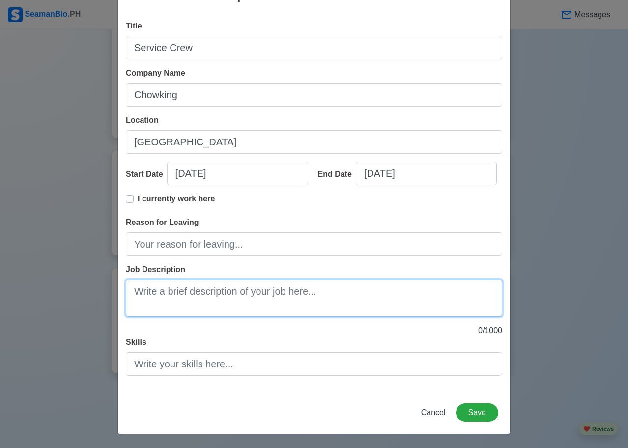
drag, startPoint x: 219, startPoint y: 302, endPoint x: 224, endPoint y: 293, distance: 10.8
click at [219, 302] on textarea "Job Description" at bounding box center [314, 298] width 377 height 37
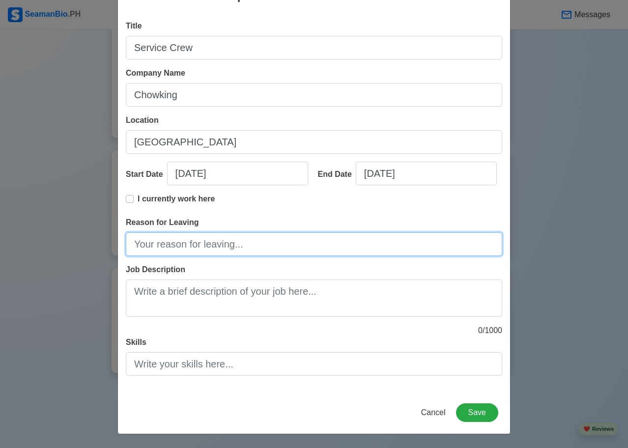
click at [205, 246] on input "Reason for Leaving" at bounding box center [314, 245] width 377 height 24
paste input "I am seeking new opportunities for career advancement and professional growth i…"
type input "I am seeking new opportunities for career advancement and professional growth i…"
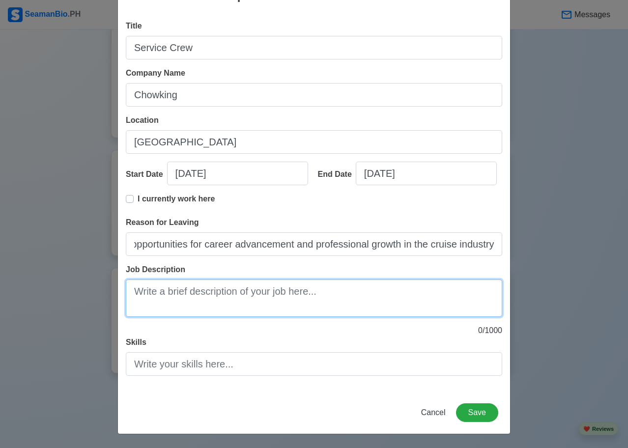
scroll to position [0, 0]
click at [223, 296] on textarea "Job Description" at bounding box center [314, 298] width 377 height 37
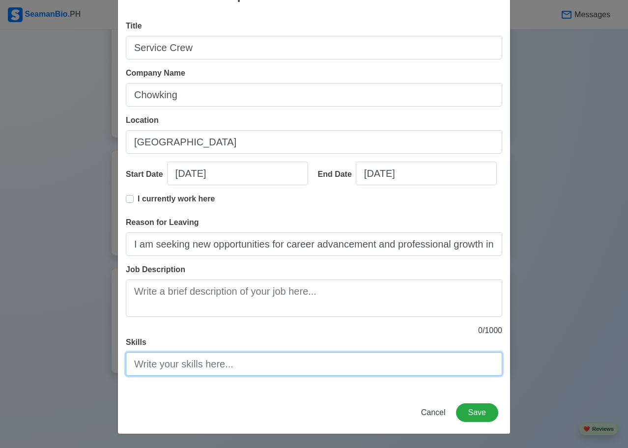
drag, startPoint x: 238, startPoint y: 375, endPoint x: 235, endPoint y: 370, distance: 5.5
click at [235, 373] on input "Skills" at bounding box center [314, 365] width 377 height 24
paste input "Assist in kitchen duties such as food preparation, cooking, and assembling orde…"
click at [342, 373] on input "Assist in kitchen duties such as food preparation, cooking, and assembling orde…" at bounding box center [314, 365] width 377 height 24
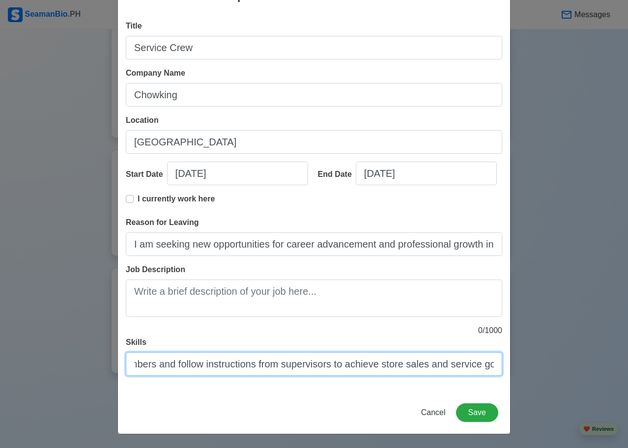
click at [342, 373] on input "Assist in kitchen duties such as food preparation, cooking, and assembling orde…" at bounding box center [314, 365] width 377 height 24
click at [293, 364] on input "Assist in kitchen duties such as food preparation, cooking, and assembling orde…" at bounding box center [314, 365] width 377 height 24
click at [177, 357] on input "Assist in kitchen duties such as food preparation, cooking, and assembling orde…" at bounding box center [314, 365] width 377 height 24
click at [146, 367] on input "Assist in kitchen duties such as food preparation, cooking, and assembling orde…" at bounding box center [314, 365] width 377 height 24
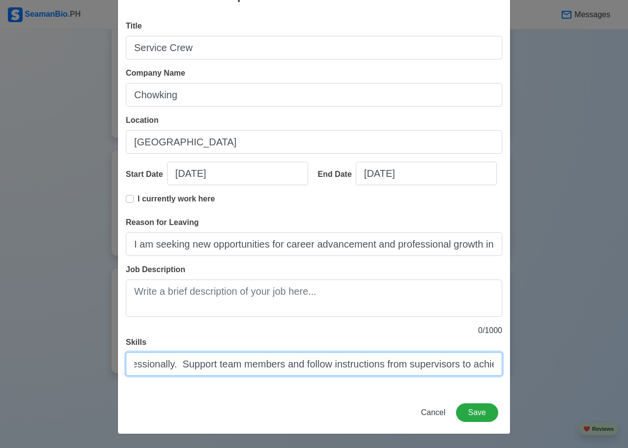
scroll to position [0, 1166]
click at [171, 368] on input "Assist in kitchen duties such as food preparation, cooking, and assembling orde…" at bounding box center [314, 365] width 377 height 24
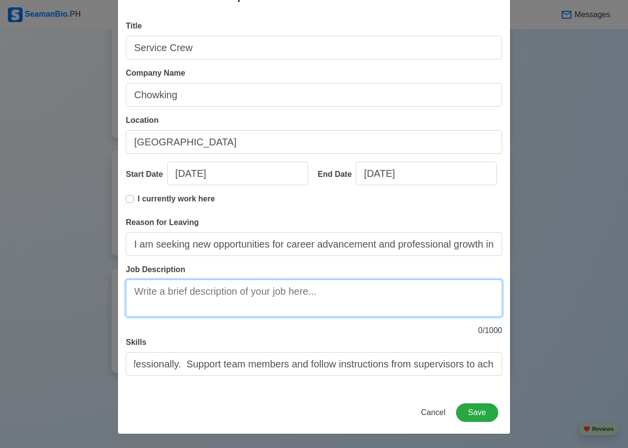
click at [246, 307] on textarea "Job Description" at bounding box center [314, 298] width 377 height 37
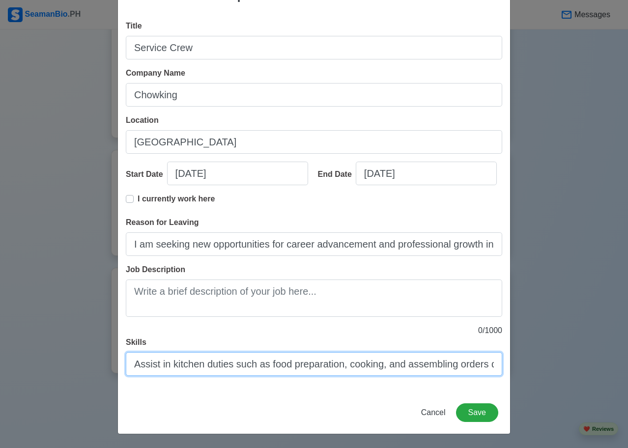
click at [227, 369] on input "Assist in kitchen duties such as food preparation, cooking, and assembling orde…" at bounding box center [314, 365] width 377 height 24
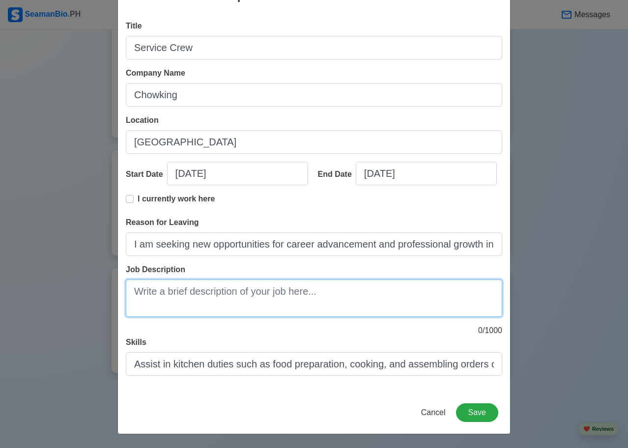
click at [225, 298] on textarea "Job Description" at bounding box center [314, 298] width 377 height 37
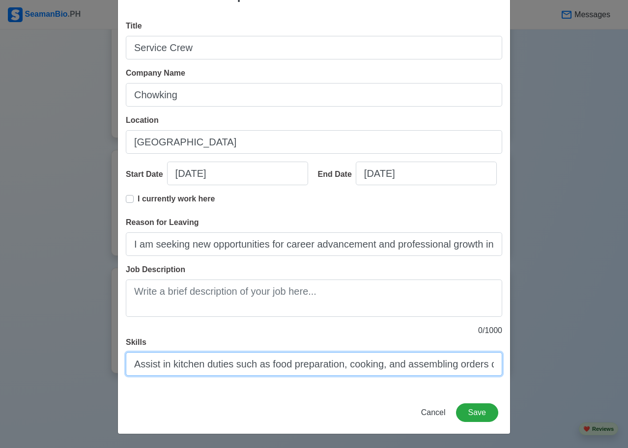
click at [224, 360] on input "Assist in kitchen duties such as food preparation, cooking, and assembling orde…" at bounding box center [314, 365] width 377 height 24
type input "Assist in kitchen such as food preparation, cooking, and assembling orders duri…"
click at [224, 360] on input "Assist in kitchen such as food preparation, cooking, and assembling orders duri…" at bounding box center [314, 365] width 377 height 24
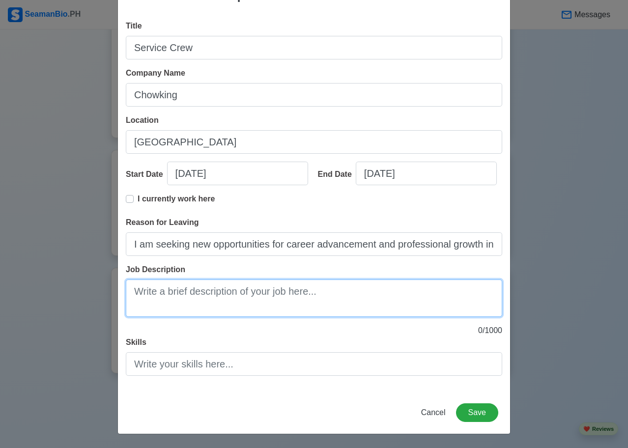
click at [208, 299] on textarea "Job Description" at bounding box center [314, 298] width 377 height 37
paste textarea "Assist in kitchen duties such as food preparation, cooking, and assembling orde…"
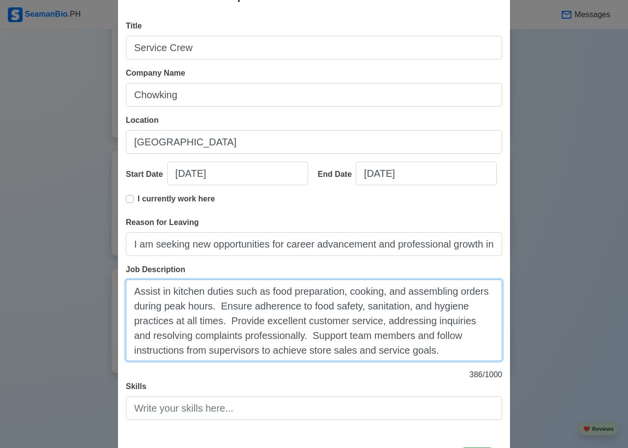
click at [218, 305] on textarea "Assist in kitchen duties such as food preparation, cooking, and assembling orde…" at bounding box center [314, 321] width 377 height 82
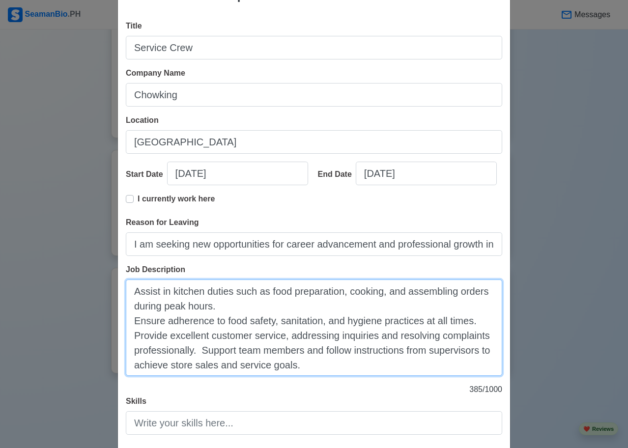
click at [197, 350] on textarea "Assist in kitchen duties such as food preparation, cooking, and assembling orde…" at bounding box center [314, 328] width 377 height 96
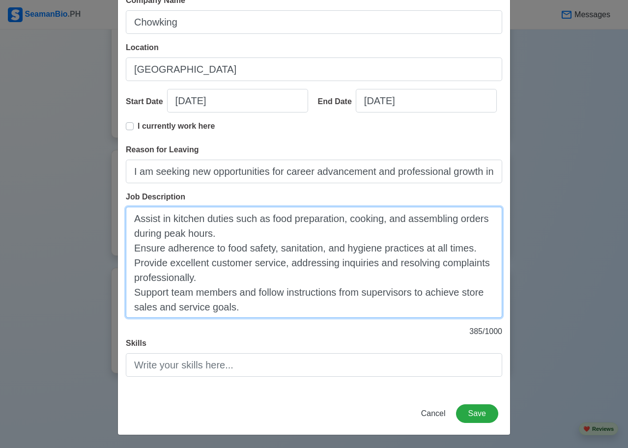
scroll to position [109, 0]
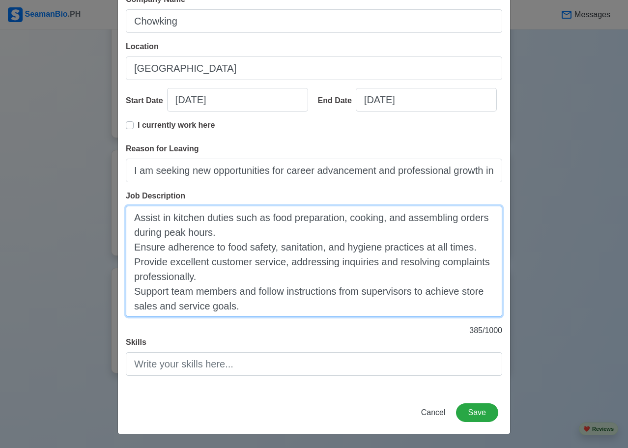
type textarea "Assist in kitchen duties such as food preparation, cooking, and assembling orde…"
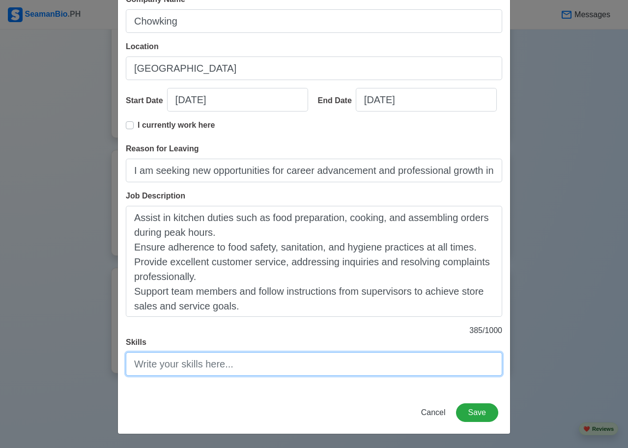
click at [235, 364] on input "Skills" at bounding box center [314, 365] width 377 height 24
click at [193, 358] on input "Skills" at bounding box center [314, 365] width 377 height 24
paste input "Basic food handling & safety knowledge"
click at [328, 365] on input "Basic food handling & safety knowledge." at bounding box center [314, 365] width 377 height 24
paste input "Ability to work in fast-paced environments"
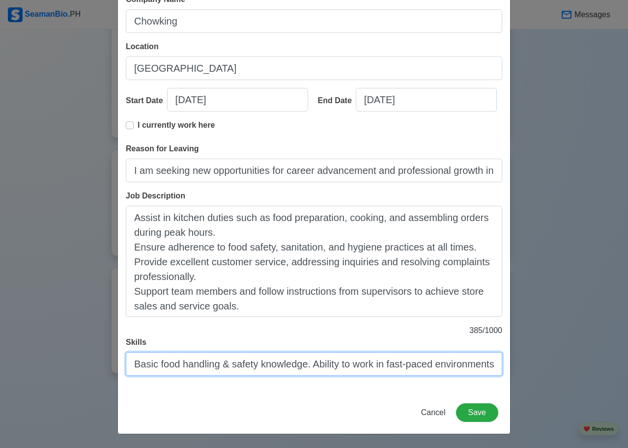
scroll to position [0, 3]
type input "Basic food handling & safety knowledge. Ability to work in fast-paced environme…"
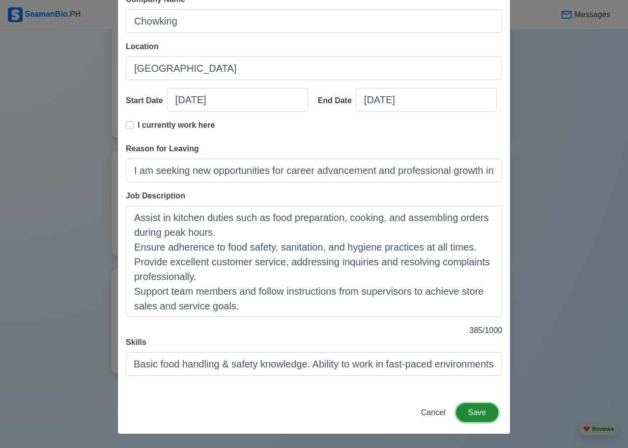
scroll to position [0, 0]
click at [474, 414] on button "Save" at bounding box center [477, 413] width 42 height 19
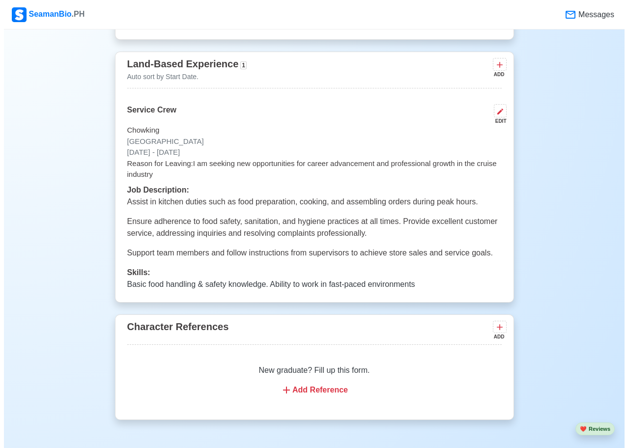
scroll to position [1356, 0]
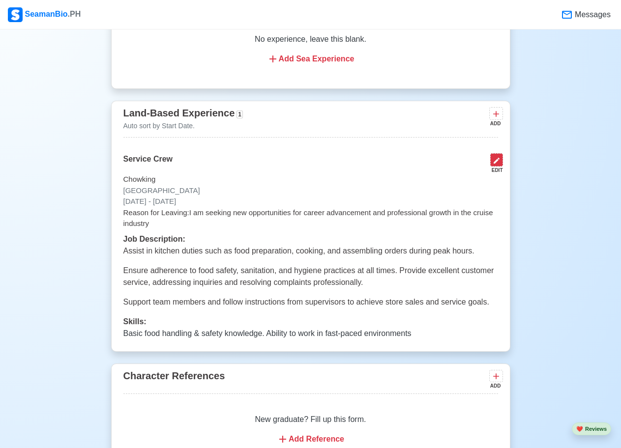
click at [497, 164] on icon at bounding box center [497, 161] width 6 height 6
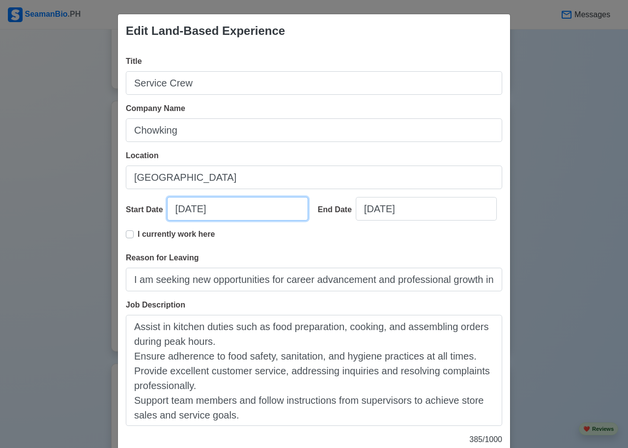
click at [188, 209] on input "09/07/2025" at bounding box center [237, 209] width 141 height 24
select select "****"
select select "*********"
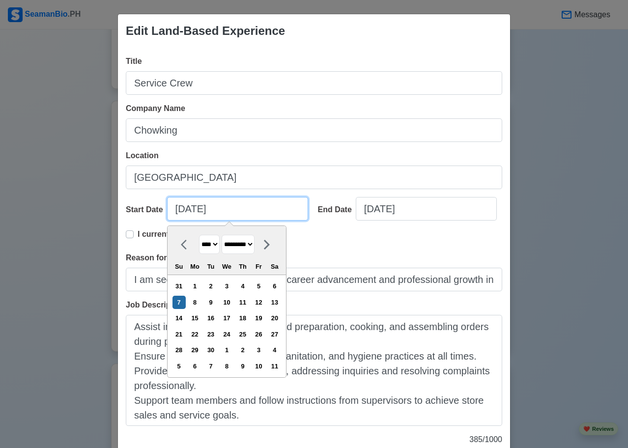
click at [182, 210] on input "09/07/2025" at bounding box center [237, 209] width 141 height 24
click at [181, 210] on input "09/07/2025" at bounding box center [237, 209] width 141 height 24
click at [176, 210] on input "0907/2025" at bounding box center [237, 209] width 141 height 24
type input "/2025"
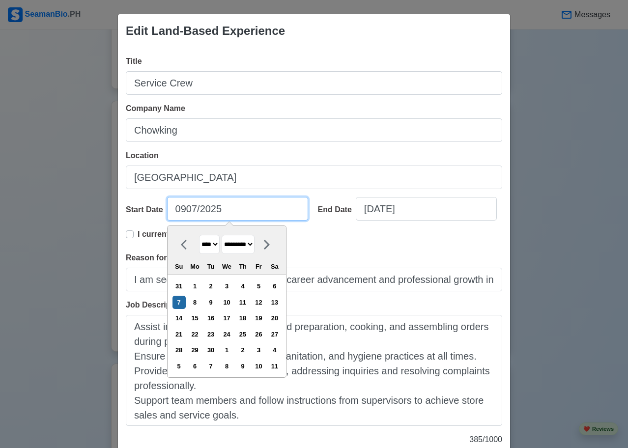
select select "*******"
click at [195, 213] on input "/2025" at bounding box center [237, 209] width 141 height 24
type input "0"
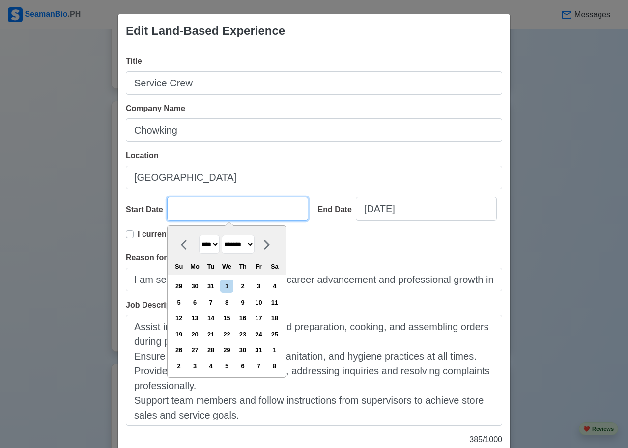
select select "****"
type input "08"
select select "****"
select select "******"
type input "082"
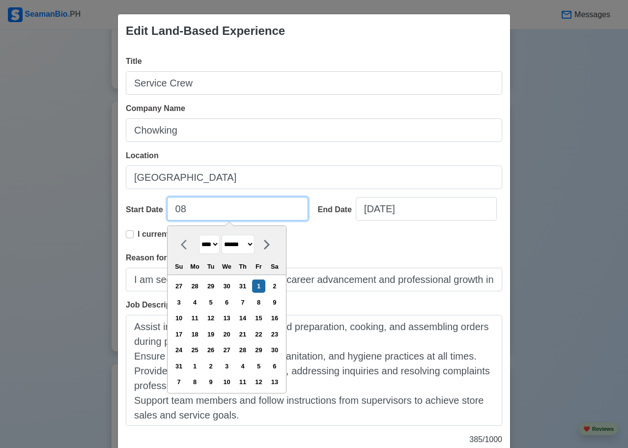
select select "****"
select select "*******"
type input "08"
select select "****"
select select "******"
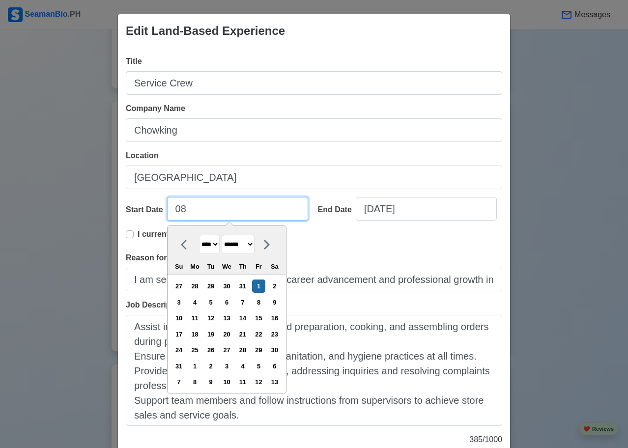
type input "0"
select select "****"
select select "*******"
type input "08"
select select "****"
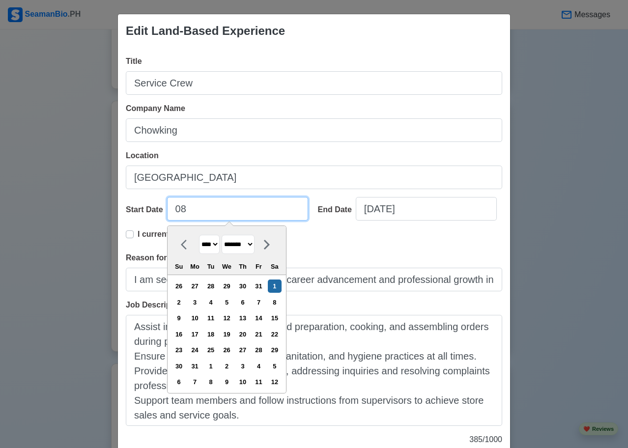
select select "******"
type input "08/20/2"
select select "****"
type input "08/20/20"
select select "****"
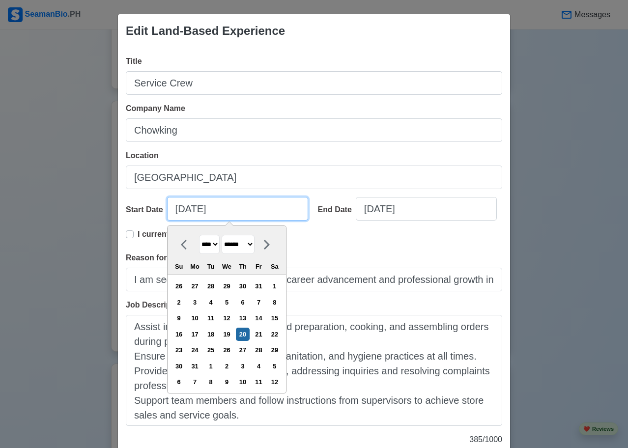
type input "08/20/20156"
select select "****"
type input "08/20/2015"
select select "****"
type input "08/20/2016"
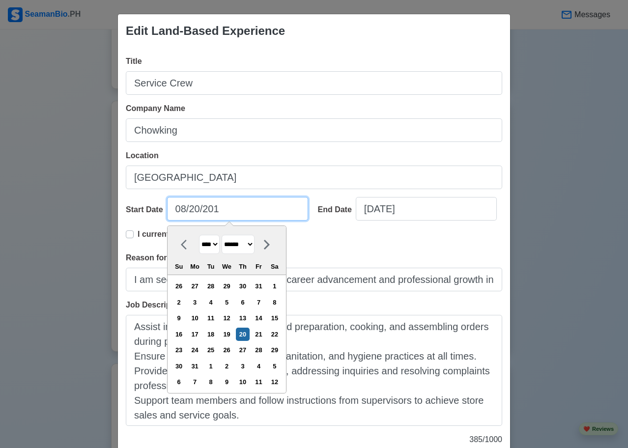
select select "****"
type input "08/20/2016"
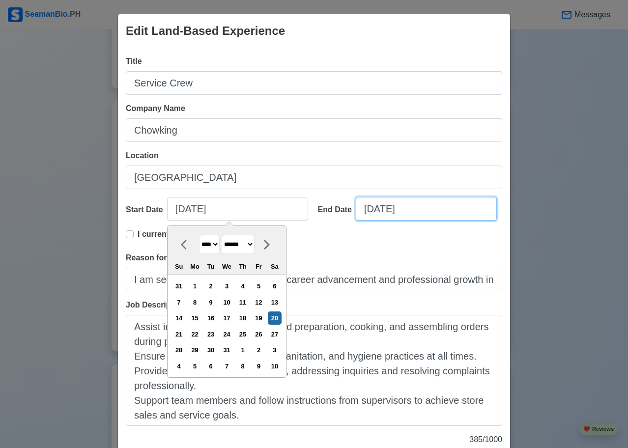
select select "****"
select select "*********"
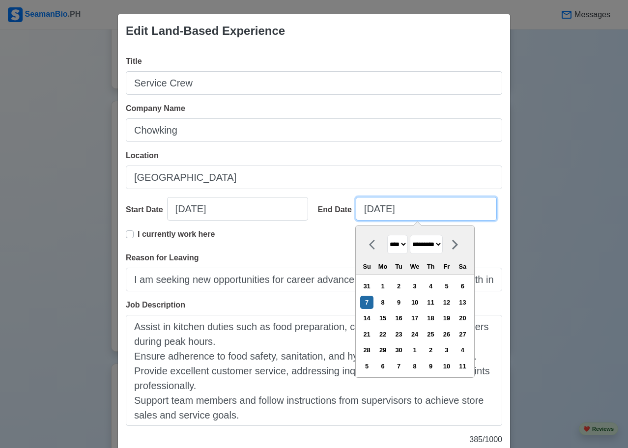
click at [365, 220] on input "09/07/2025" at bounding box center [426, 209] width 141 height 24
click at [367, 209] on input "09/07/2025" at bounding box center [426, 209] width 141 height 24
type input "07/07/2025"
select select "****"
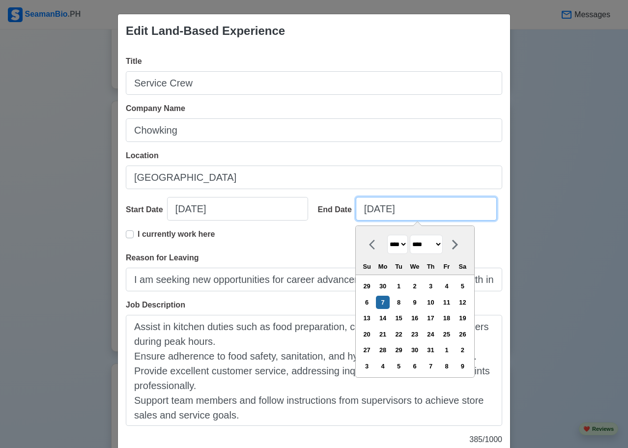
click at [382, 211] on input "07/07/2025" at bounding box center [426, 209] width 141 height 24
type input "07/09/2025"
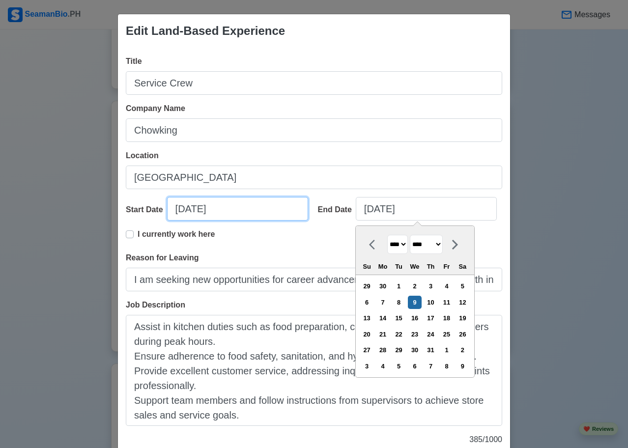
click at [176, 215] on input "08/20/2016" at bounding box center [237, 209] width 141 height 24
select select "****"
select select "******"
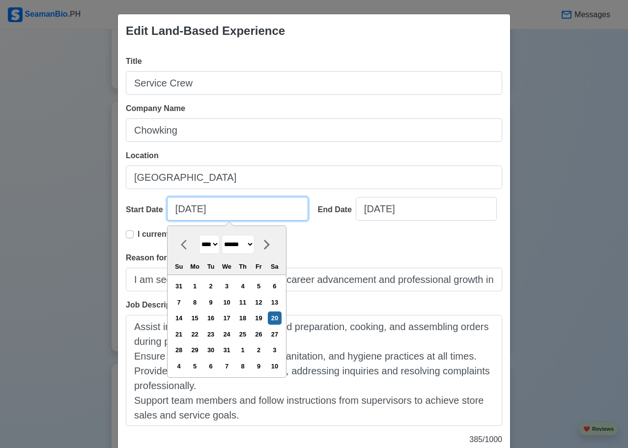
click at [176, 215] on input "08/20/2016" at bounding box center [237, 209] width 141 height 24
type input "1/20/2016"
select select "*******"
type input "11/20/2016"
select select "********"
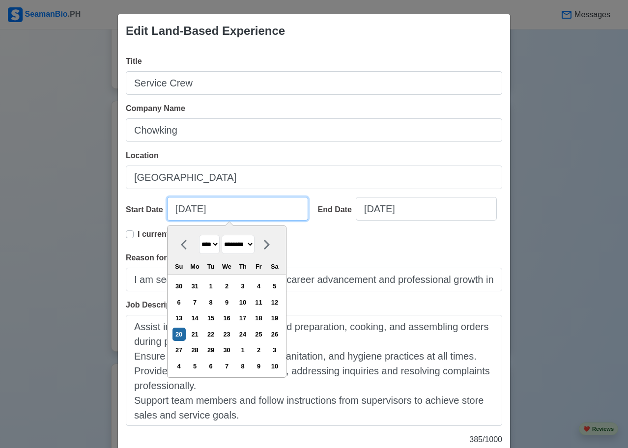
click at [189, 209] on input "11/20/2016" at bounding box center [237, 209] width 141 height 24
click at [189, 209] on input "11//2016" at bounding box center [237, 209] width 141 height 24
click at [207, 209] on input "11/14/2016" at bounding box center [237, 209] width 141 height 24
type input "11/14/"
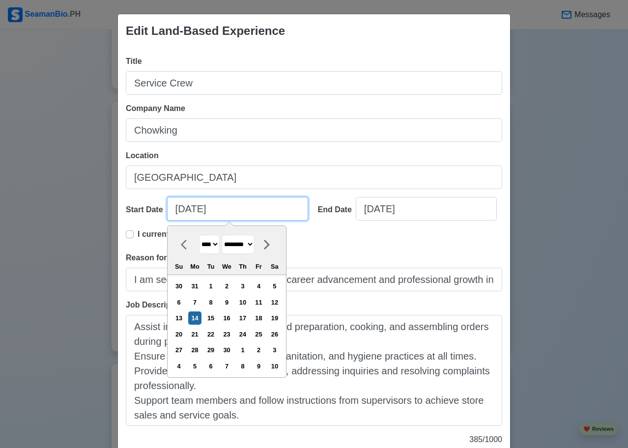
select select "****"
type input "11/14/2"
select select "****"
type input "11/14/20"
select select "****"
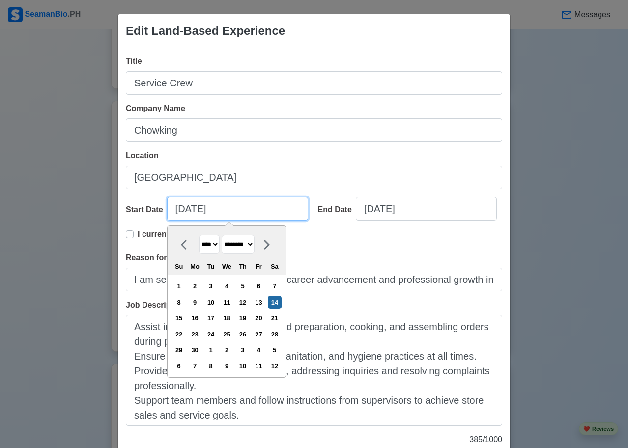
type input "11/14/2020"
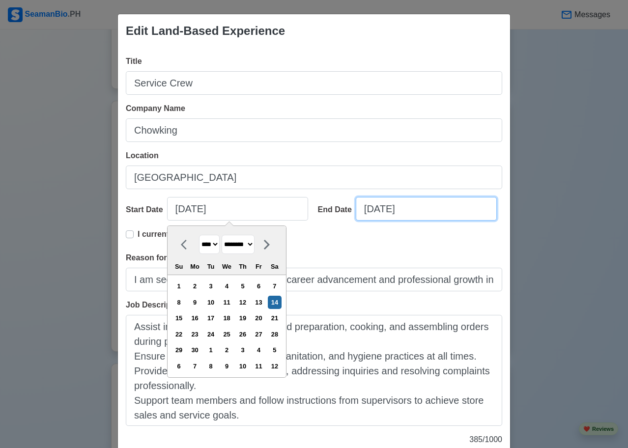
click at [363, 209] on input "07/09/2025" at bounding box center [426, 209] width 141 height 24
select select "****"
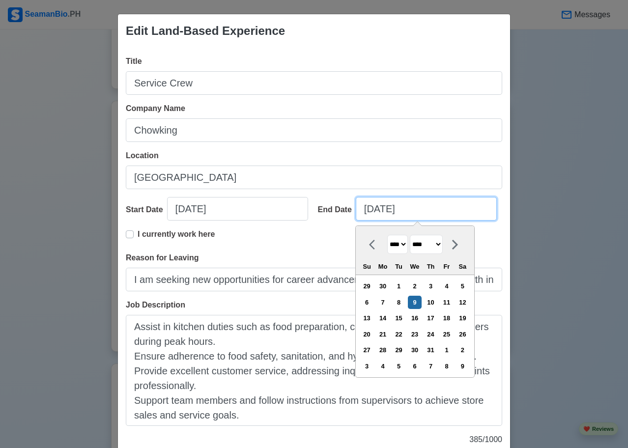
click at [363, 209] on input "07/09/2025" at bounding box center [426, 209] width 141 height 24
type input "06/09/2025"
select select "****"
click at [378, 209] on input "06/09/2025" at bounding box center [426, 209] width 141 height 24
click at [378, 209] on input "06//2025" at bounding box center [426, 209] width 141 height 24
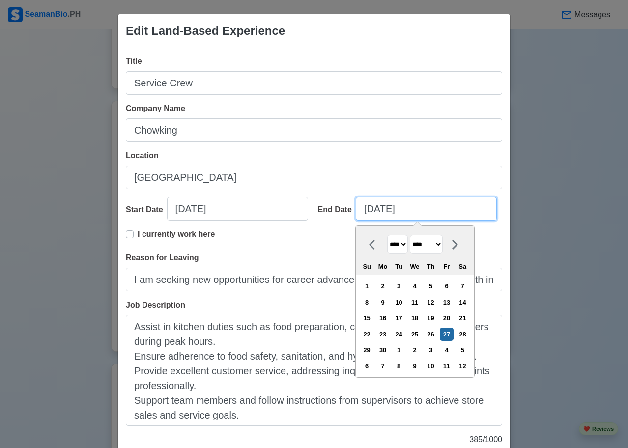
click at [400, 212] on input "06/27/2025" at bounding box center [426, 209] width 141 height 24
click at [434, 212] on input "06/27/2025" at bounding box center [426, 209] width 141 height 24
type input "06/27/2025"
click at [288, 239] on div "I currently work here" at bounding box center [314, 241] width 377 height 24
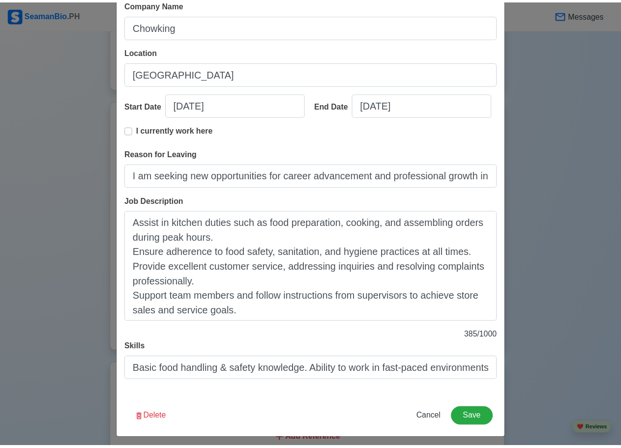
scroll to position [109, 0]
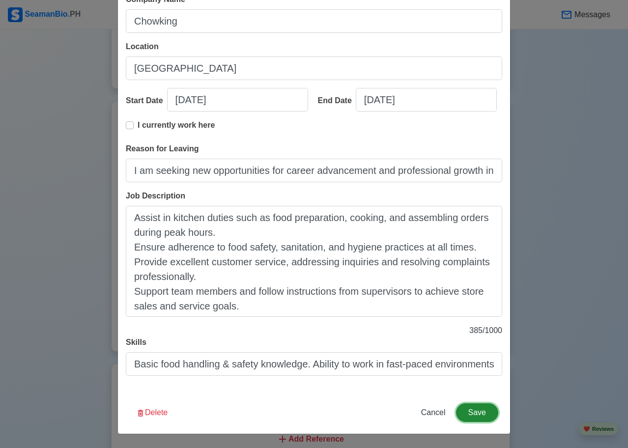
click at [490, 410] on button "Save" at bounding box center [477, 413] width 42 height 19
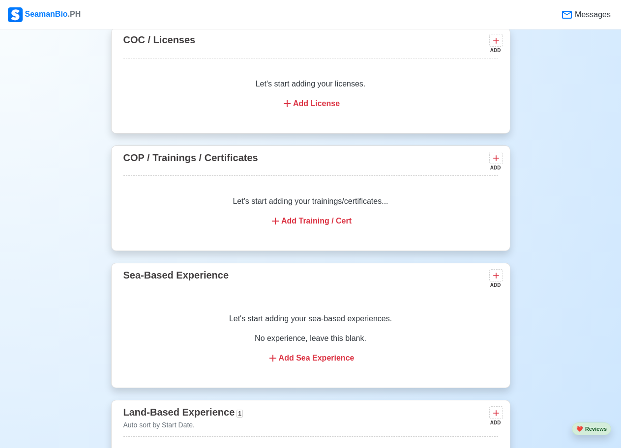
scroll to position [1053, 0]
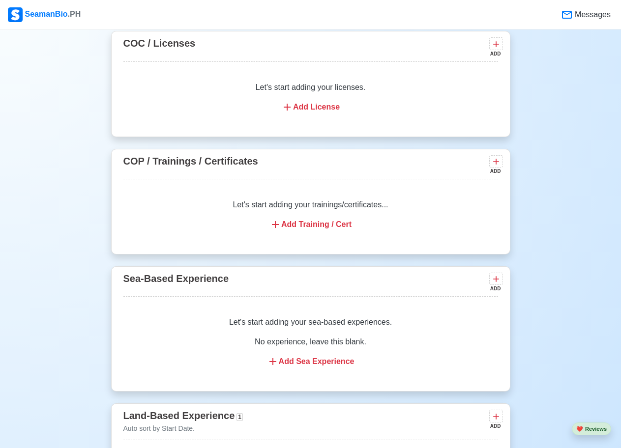
click at [337, 228] on div "Add Training / Cert" at bounding box center [310, 225] width 351 height 12
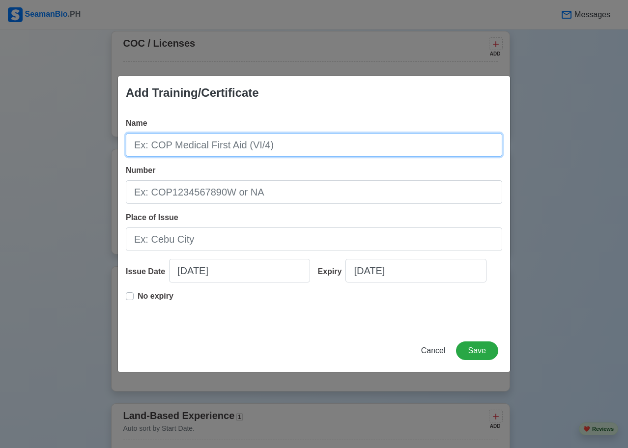
click at [214, 135] on input "Name" at bounding box center [314, 145] width 377 height 24
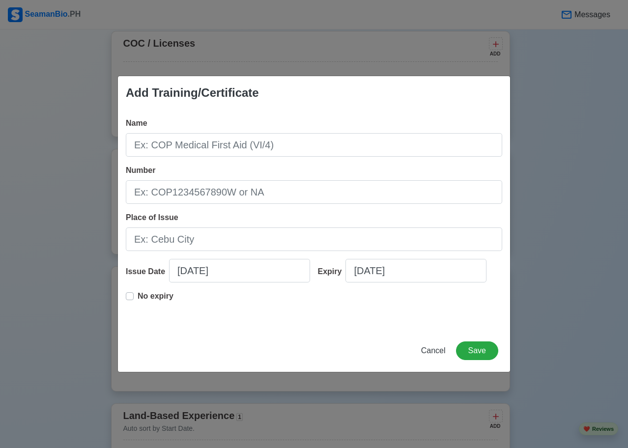
click at [297, 164] on div "Name Number Place of Issue Issue Date 09/07/2025 Expiry 09/07/2025 No expiry" at bounding box center [314, 220] width 392 height 220
click at [439, 355] on span "Cancel" at bounding box center [433, 351] width 25 height 8
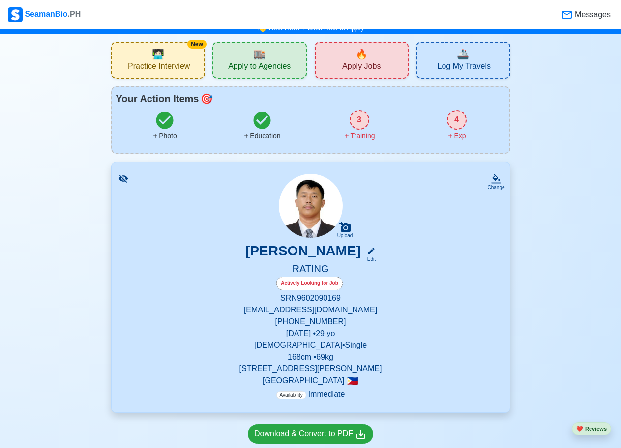
scroll to position [0, 0]
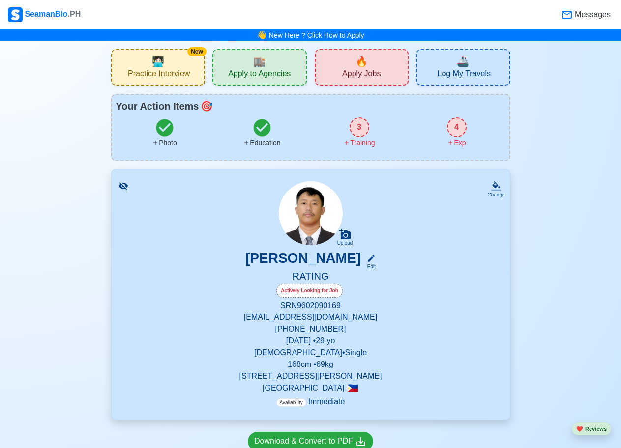
click at [452, 127] on div "4" at bounding box center [457, 128] width 20 height 20
click at [312, 34] on link "New Here ? Click How to Apply" at bounding box center [316, 35] width 95 height 8
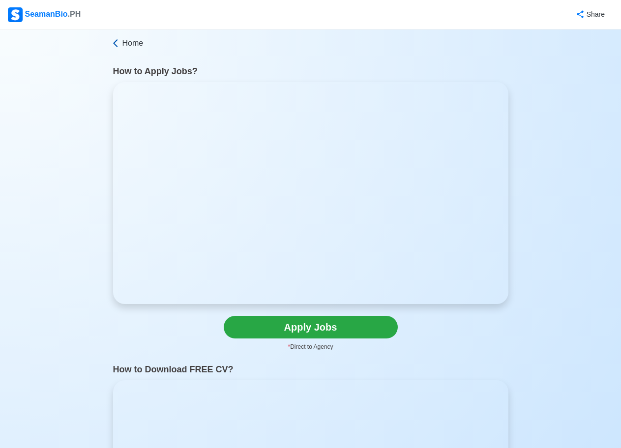
click at [131, 42] on span "Home" at bounding box center [132, 43] width 21 height 12
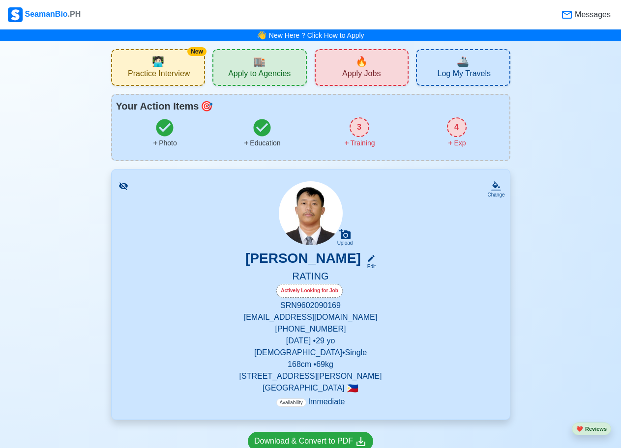
click at [386, 84] on div "🔥 Apply Jobs" at bounding box center [362, 67] width 94 height 37
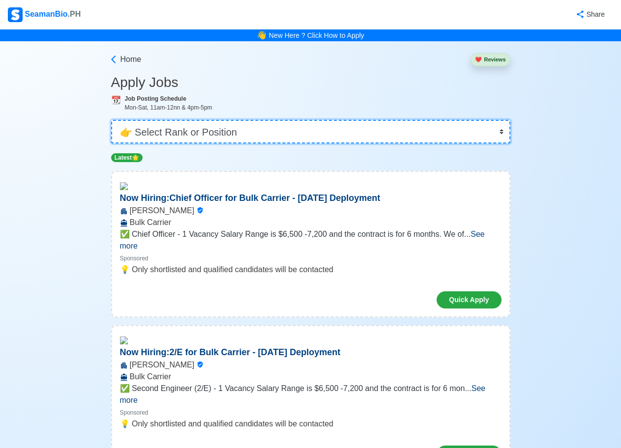
click at [257, 134] on select "👉 Select Rank or Position Master Chief Officer 2nd Officer 3rd Officer Junior O…" at bounding box center [310, 132] width 399 height 24
click at [112, 120] on select "👉 Select Rank or Position Master Chief Officer 2nd Officer 3rd Officer Junior O…" at bounding box center [310, 132] width 399 height 24
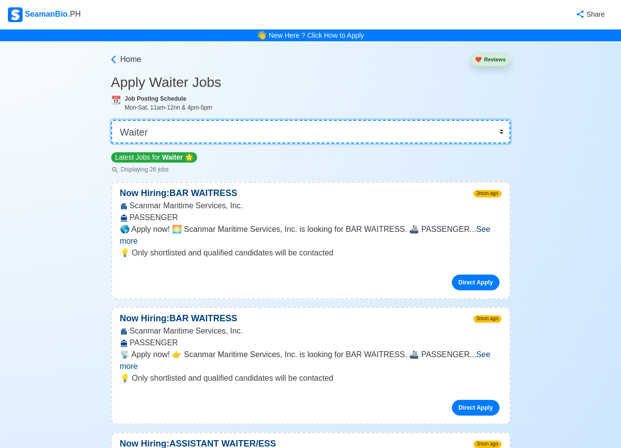
click at [266, 139] on select "👉 Select Rank or Position Master Chief Officer 2nd Officer 3rd Officer Junior O…" at bounding box center [310, 132] width 399 height 24
select select "Messman"
click at [112, 120] on select "👉 Select Rank or Position Master Chief Officer 2nd Officer 3rd Officer Junior O…" at bounding box center [310, 132] width 399 height 24
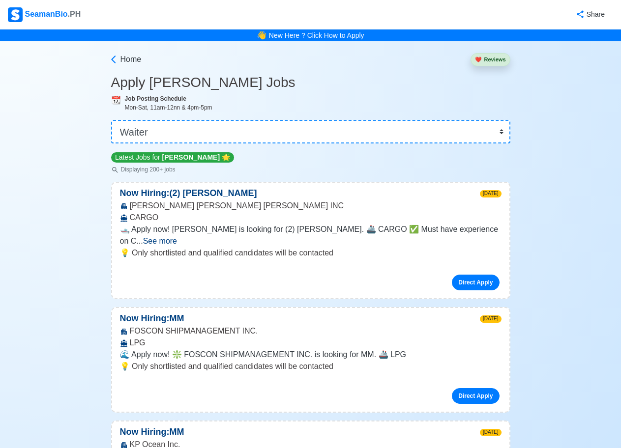
click at [177, 237] on span "See more" at bounding box center [160, 241] width 34 height 8
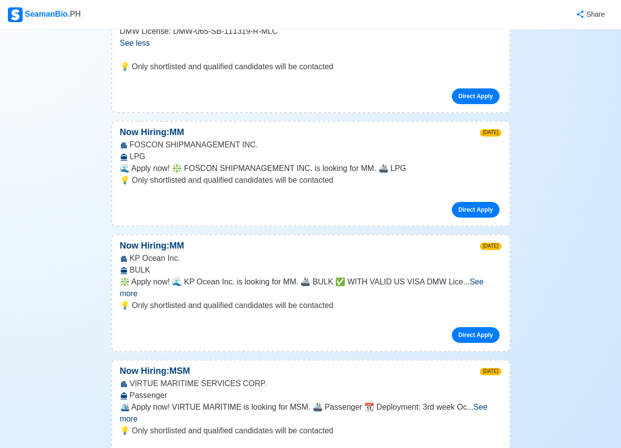
scroll to position [393, 0]
